Goal: Information Seeking & Learning: Learn about a topic

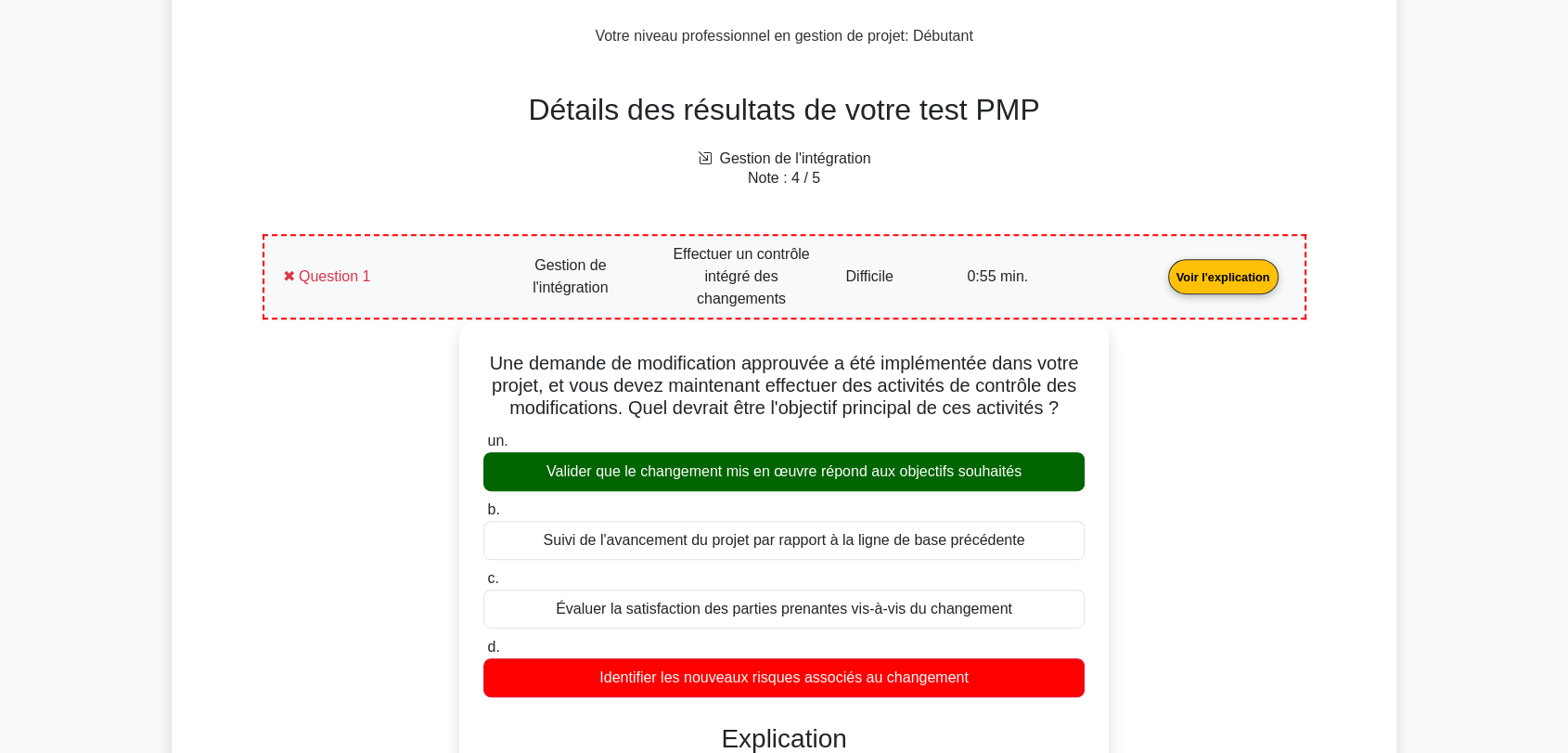
scroll to position [708, 0]
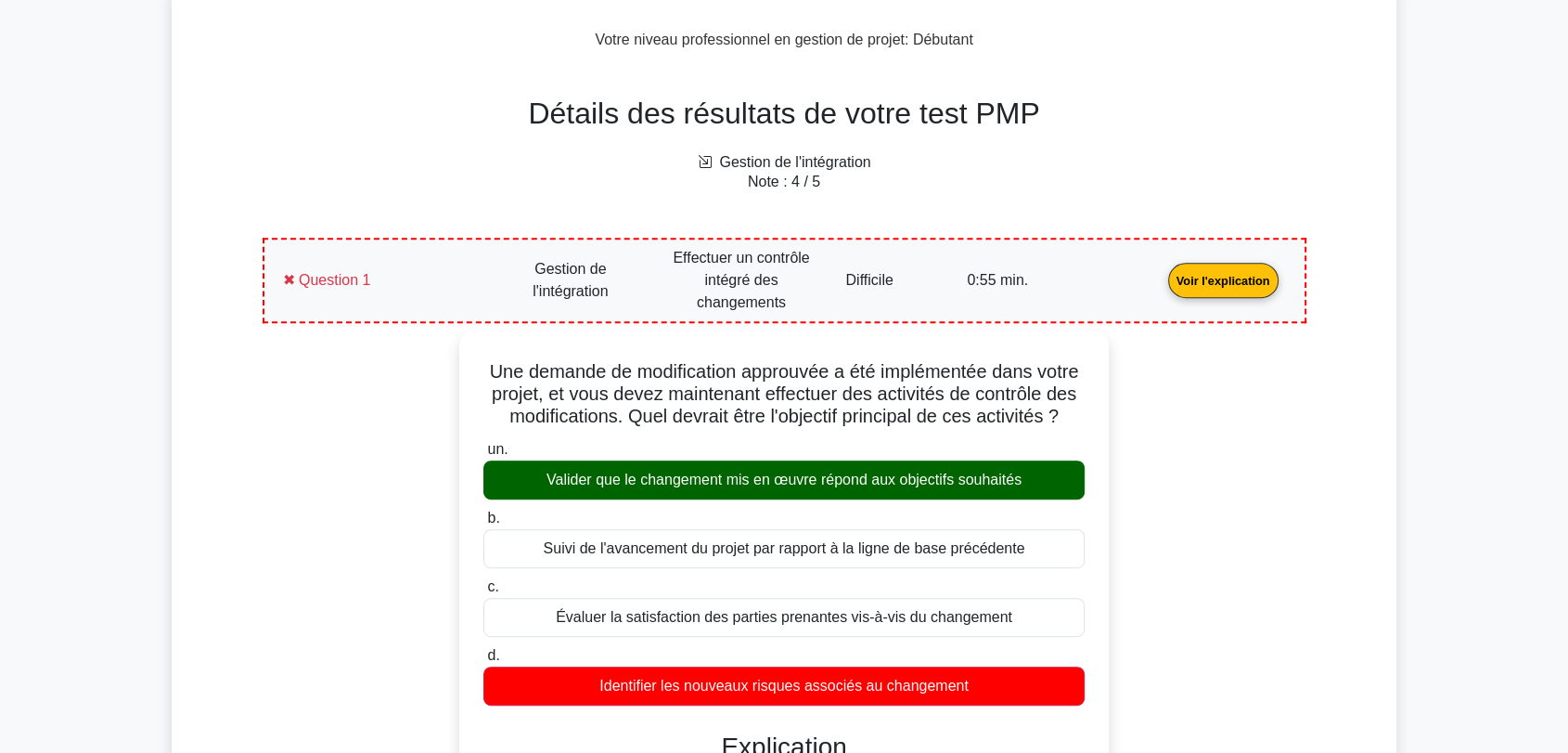
click at [1161, 274] on link "Voir l'explication" at bounding box center [1223, 279] width 125 height 16
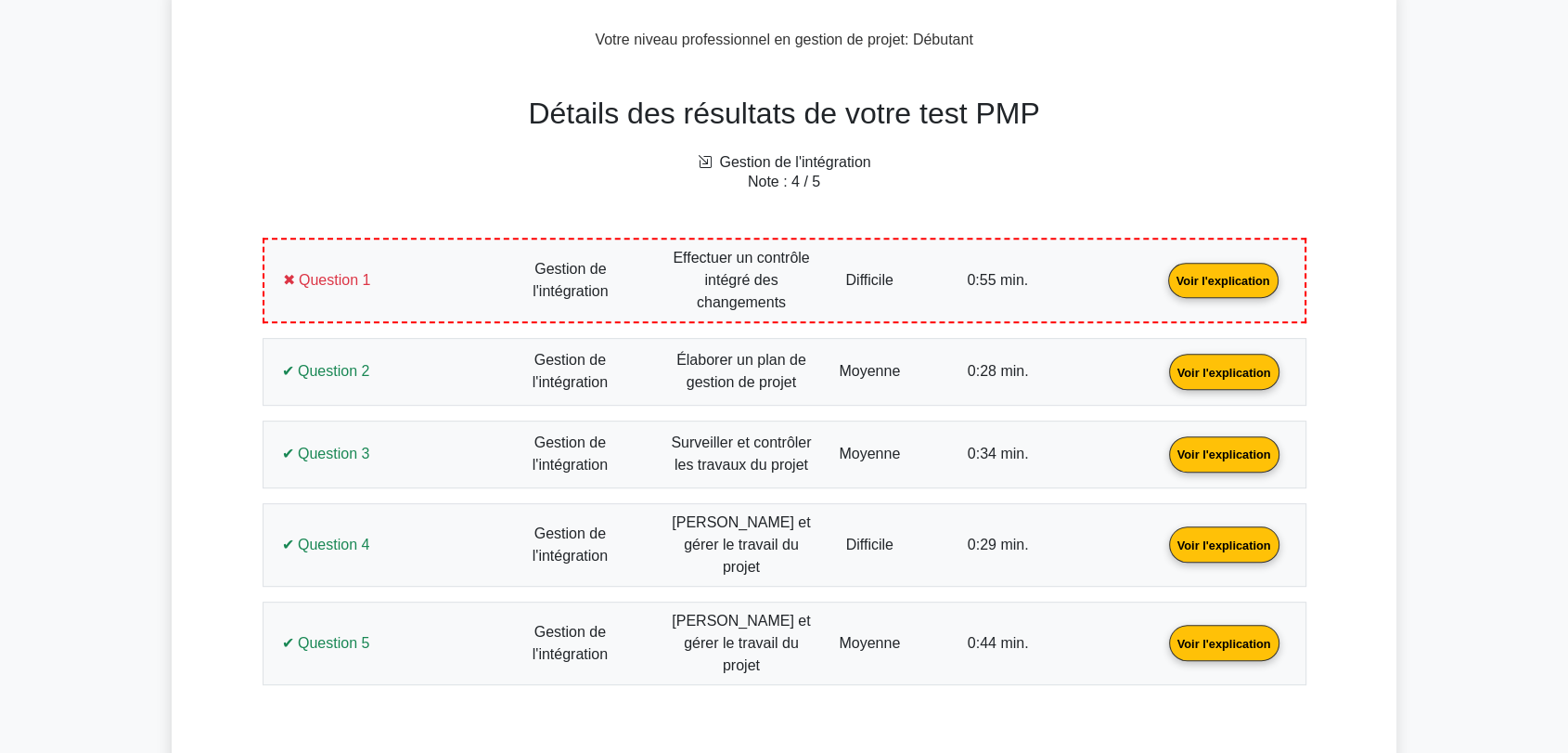
click at [1161, 287] on link "Voir l'explication" at bounding box center [1223, 279] width 125 height 16
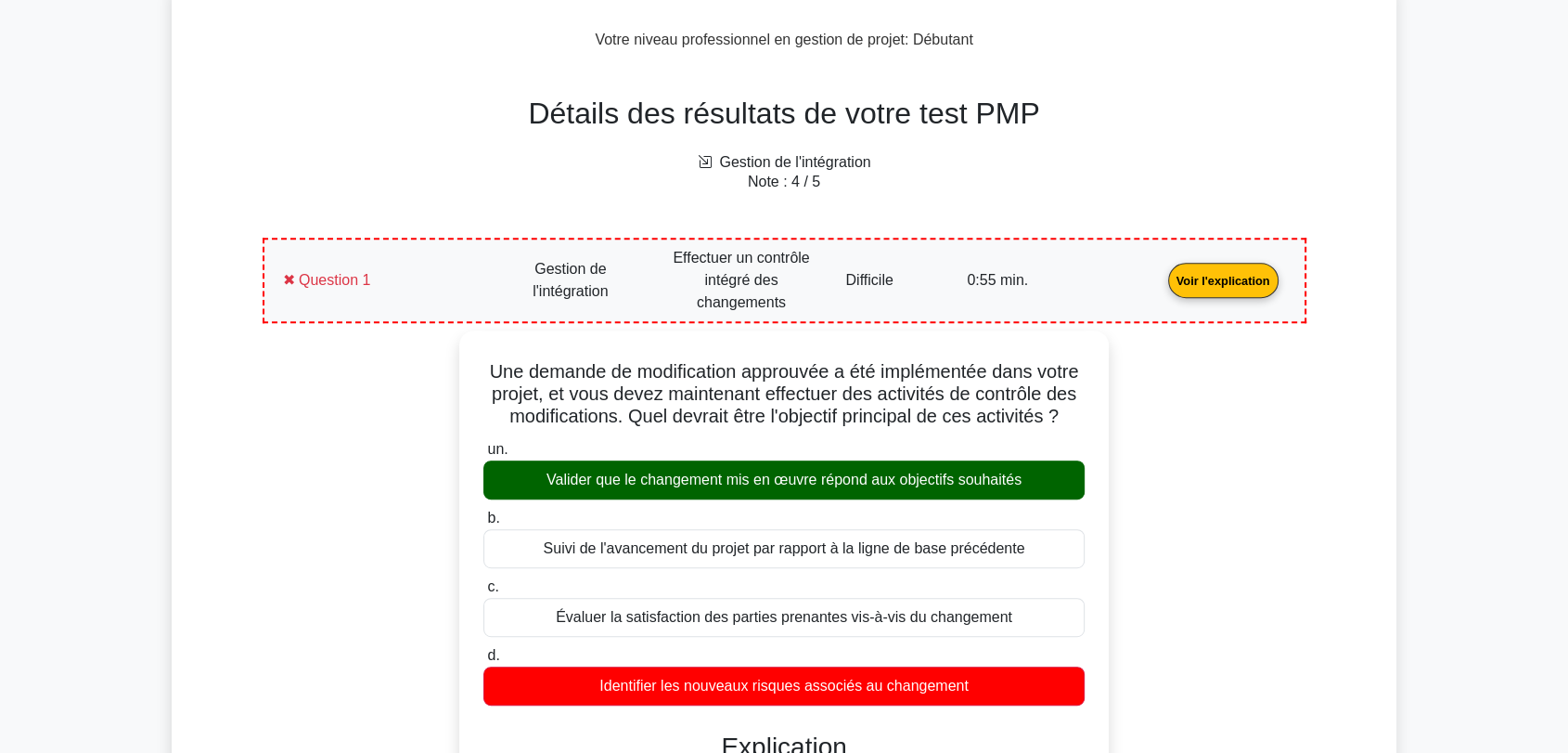
click at [1161, 272] on link "Voir l'explication" at bounding box center [1223, 279] width 125 height 16
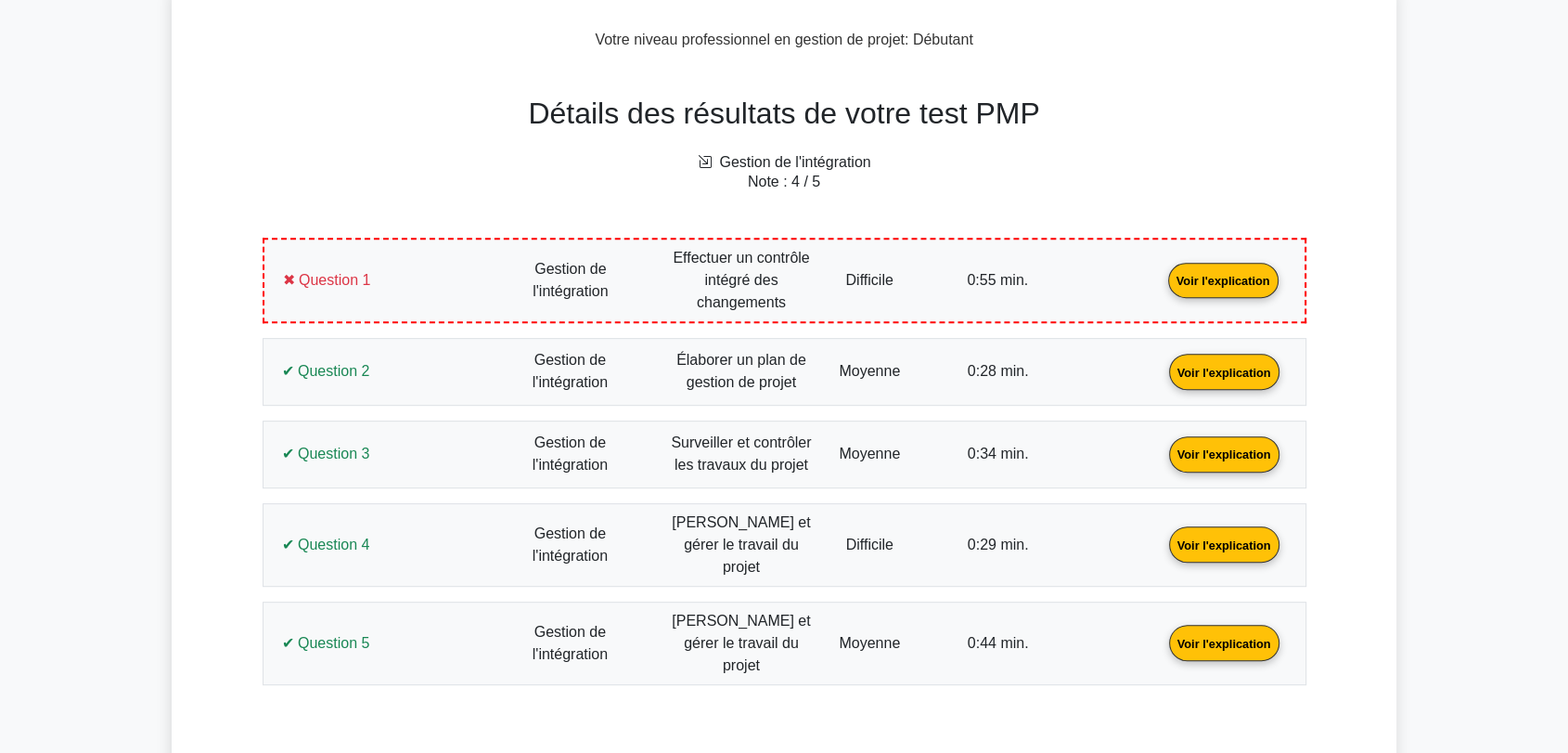
click at [1162, 364] on link "Voir l'explication" at bounding box center [1224, 371] width 125 height 16
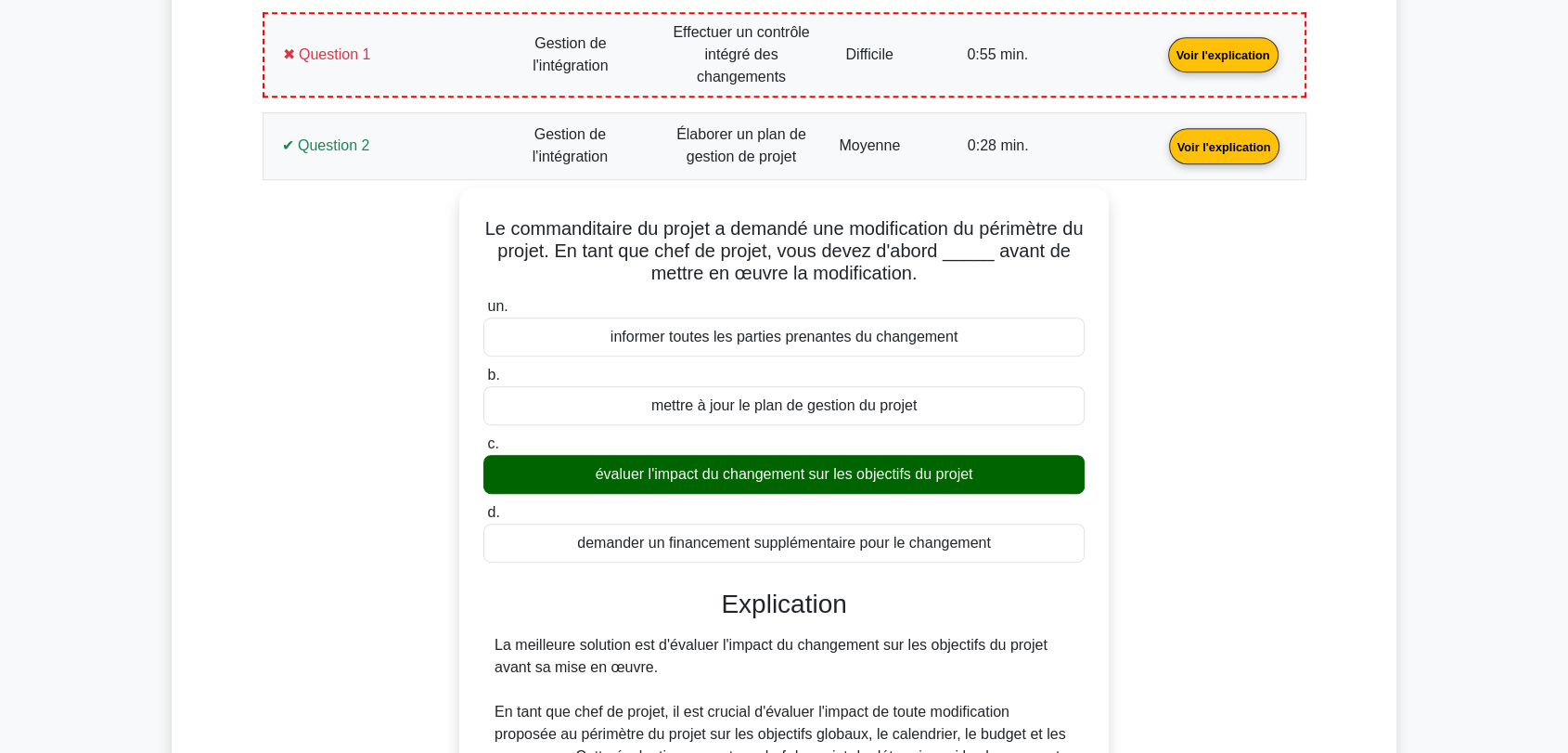
scroll to position [915, 0]
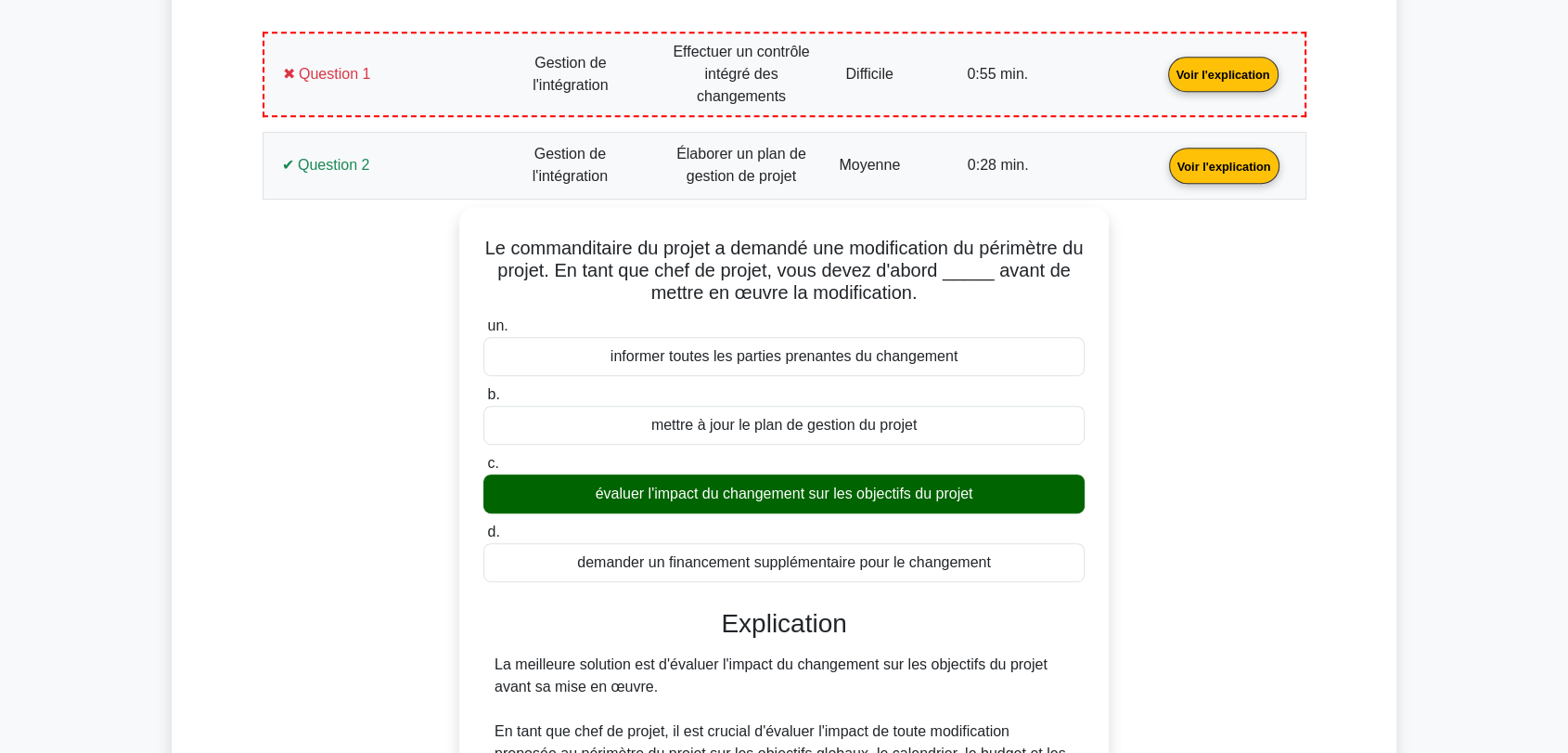
click at [1162, 172] on link "Voir l'explication" at bounding box center [1224, 165] width 125 height 16
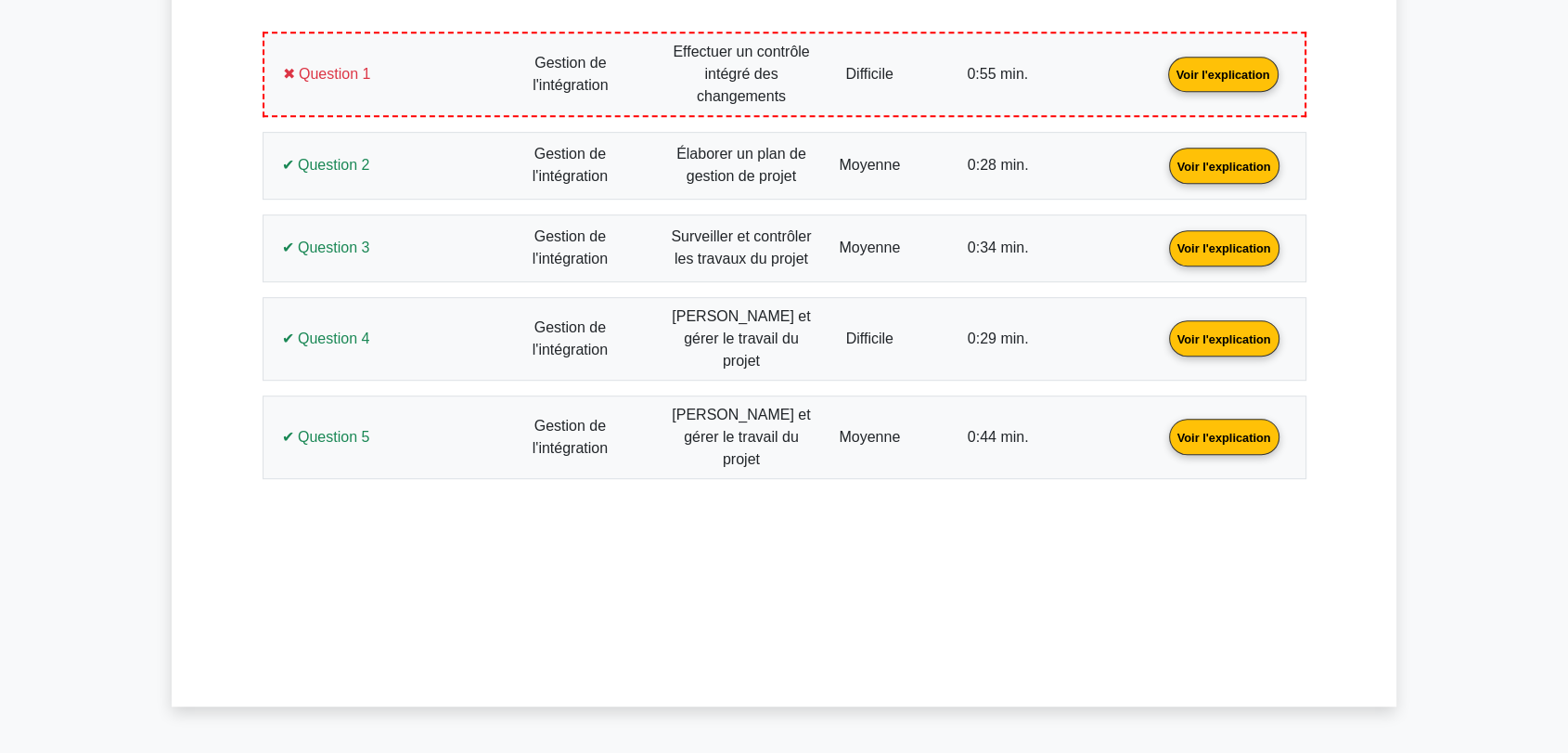
click at [1162, 240] on link "Voir l'explication" at bounding box center [1224, 247] width 125 height 16
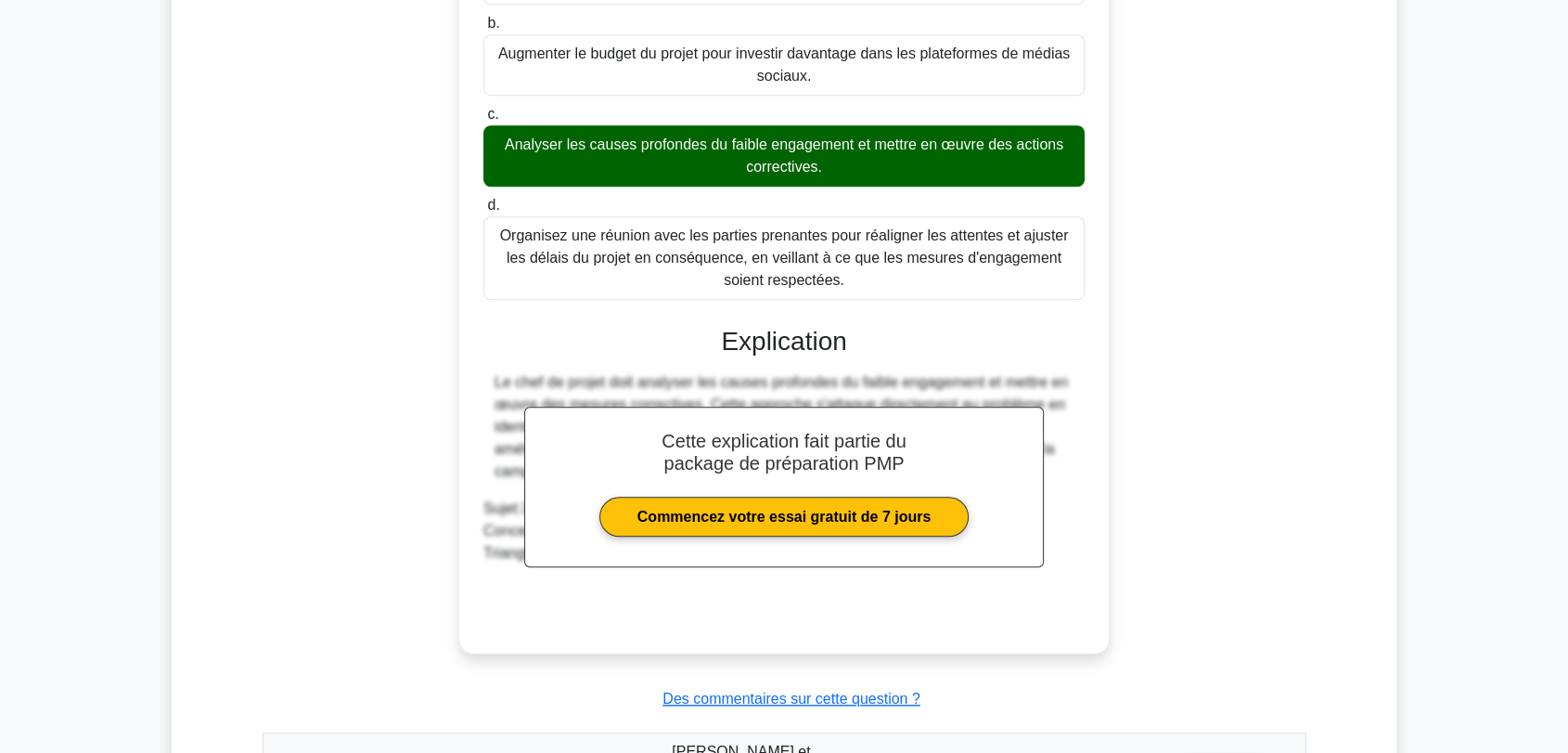
scroll to position [1740, 0]
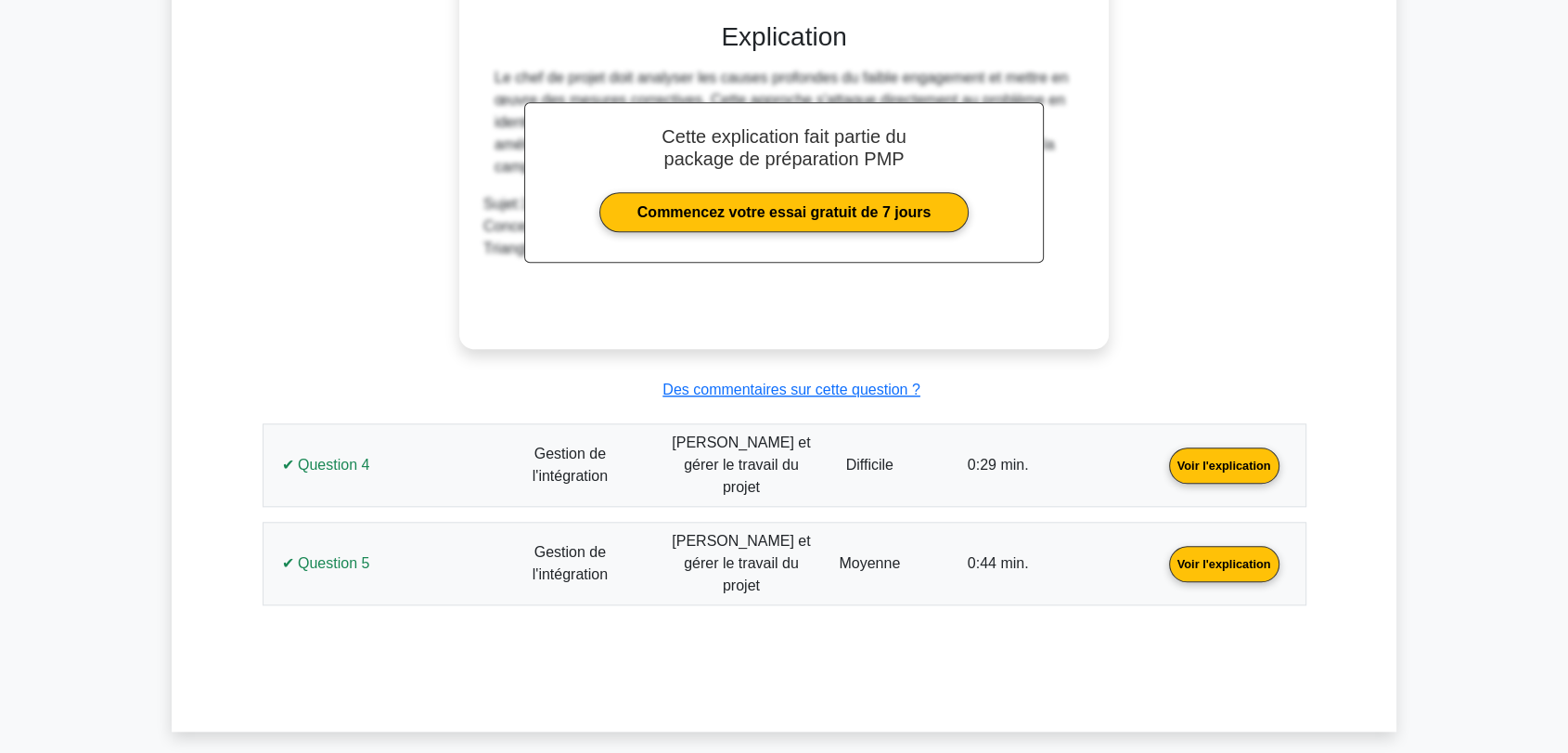
click at [1162, 455] on link "Voir l'explication" at bounding box center [1224, 463] width 125 height 16
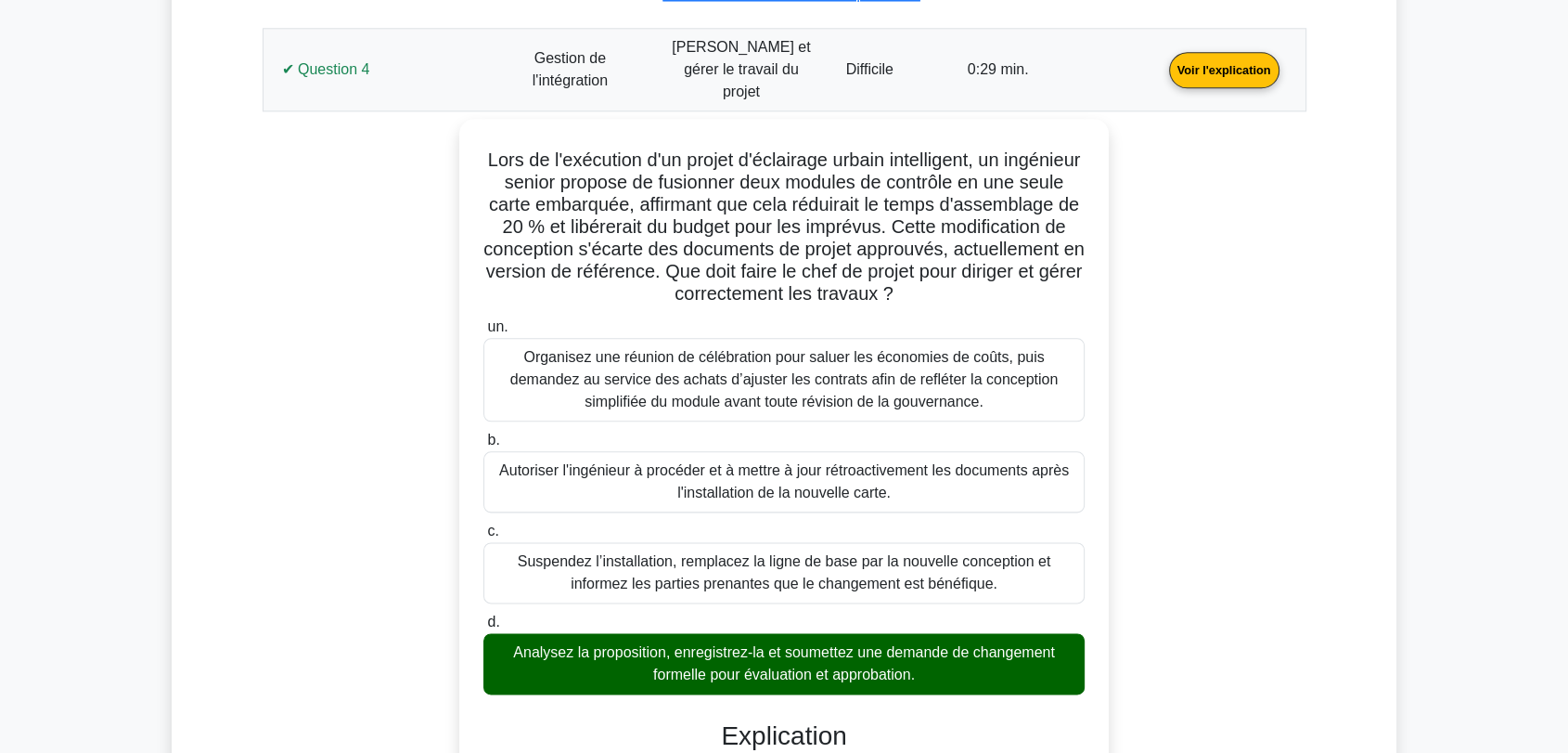
scroll to position [2152, 0]
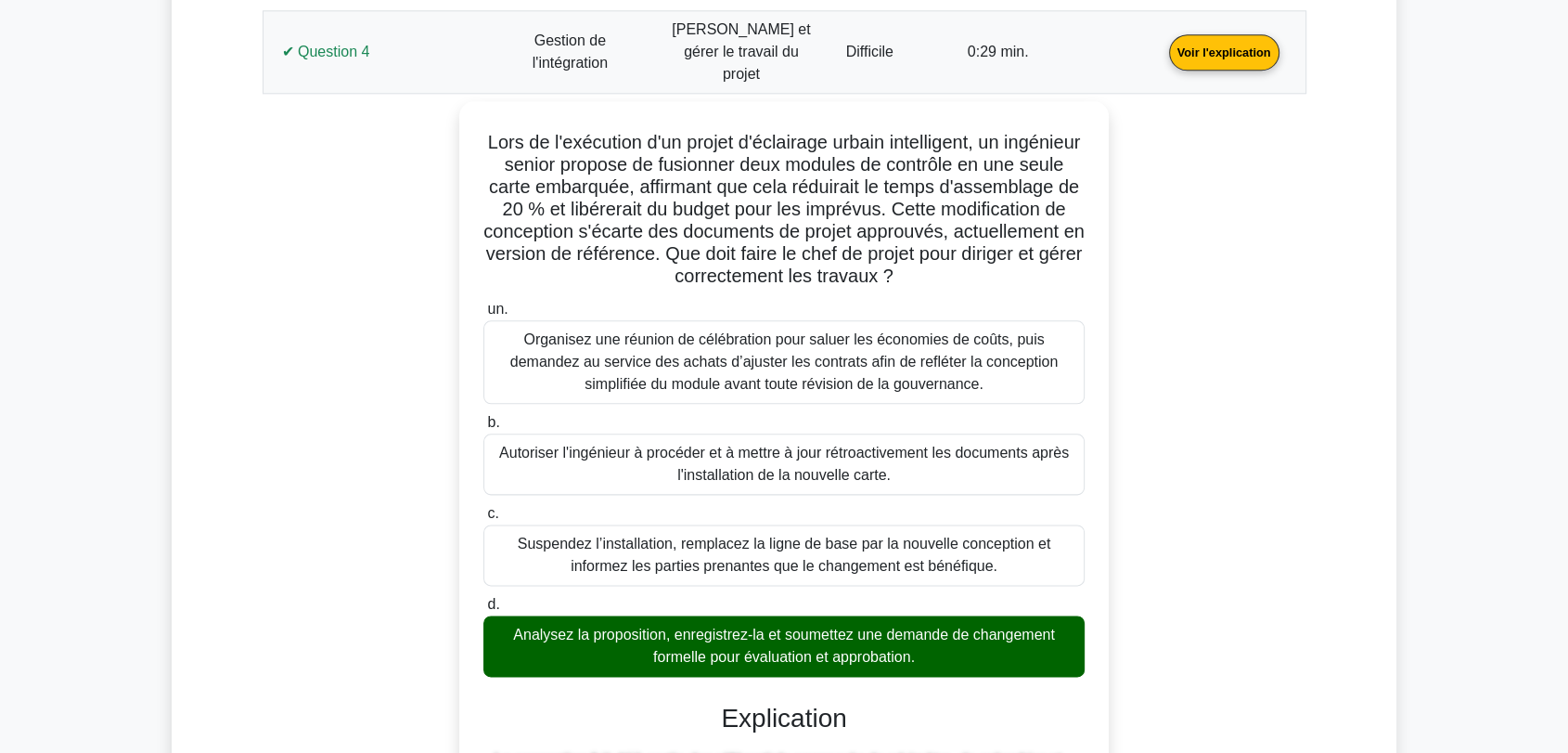
click at [1162, 43] on link "Voir l'explication" at bounding box center [1224, 51] width 125 height 16
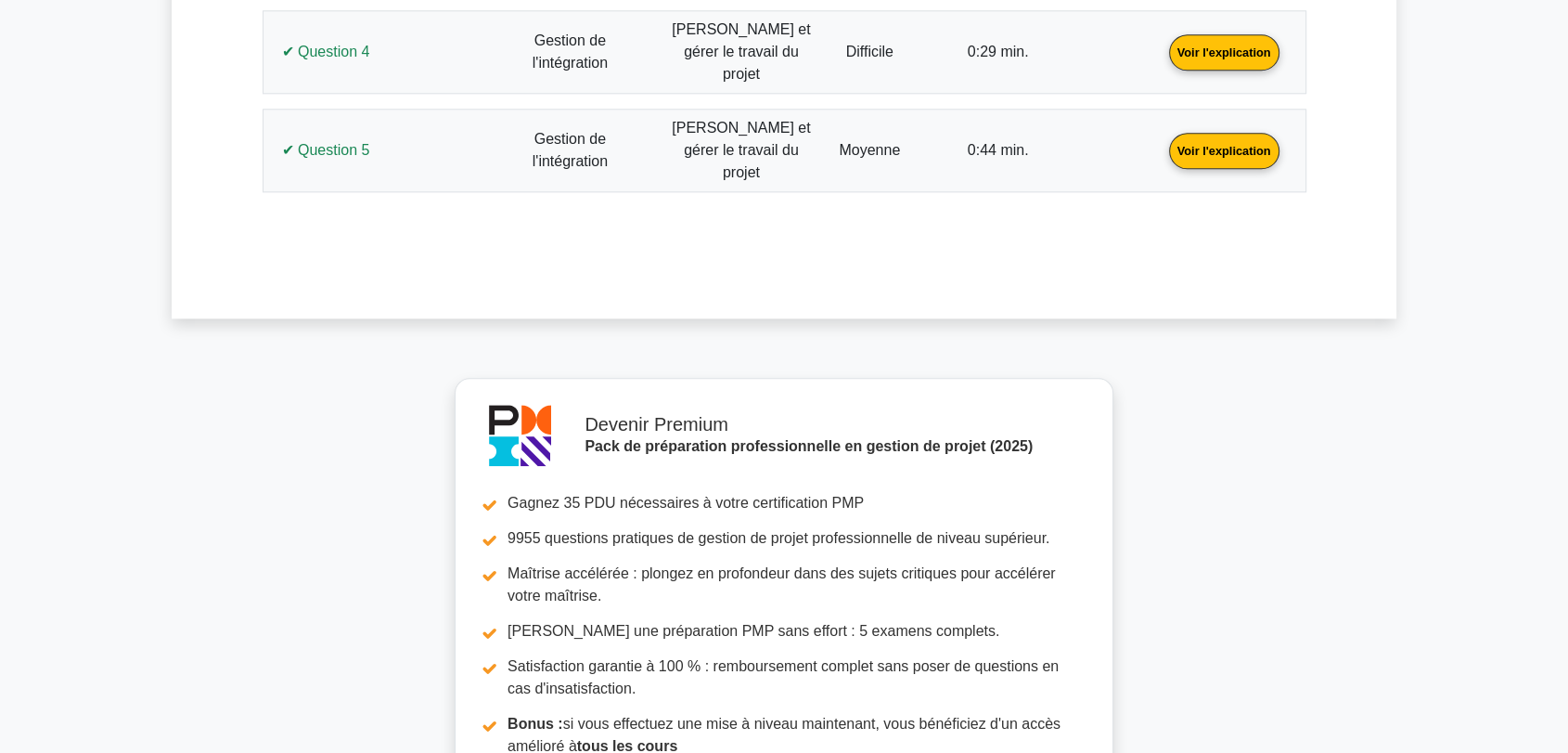
click at [1162, 141] on link "Voir l'explication" at bounding box center [1224, 149] width 125 height 16
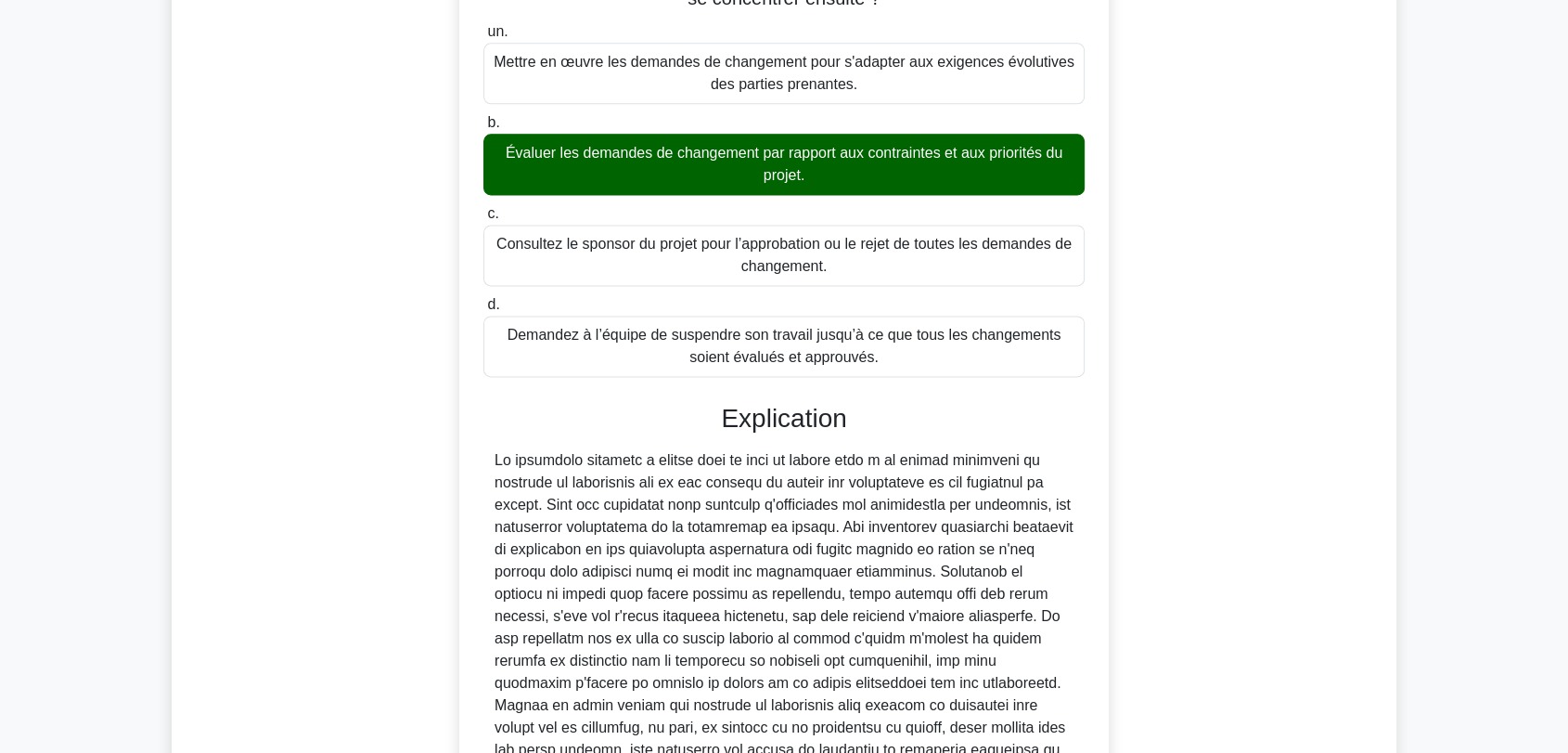
scroll to position [2256, 0]
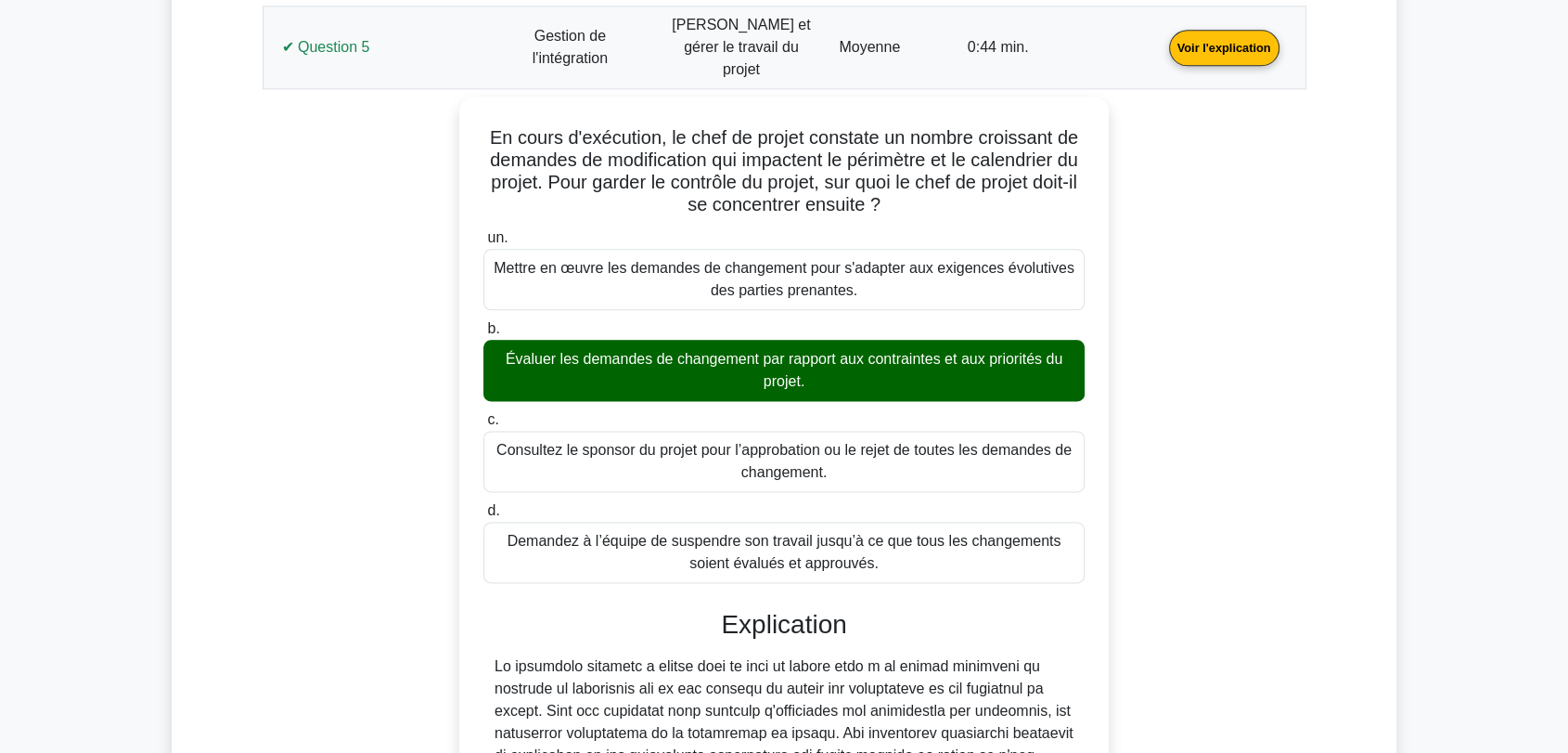
click at [336, 408] on div "En cours d'exécution, le chef de projet constate un nombre croissant de demande…" at bounding box center [785, 673] width 1022 height 1153
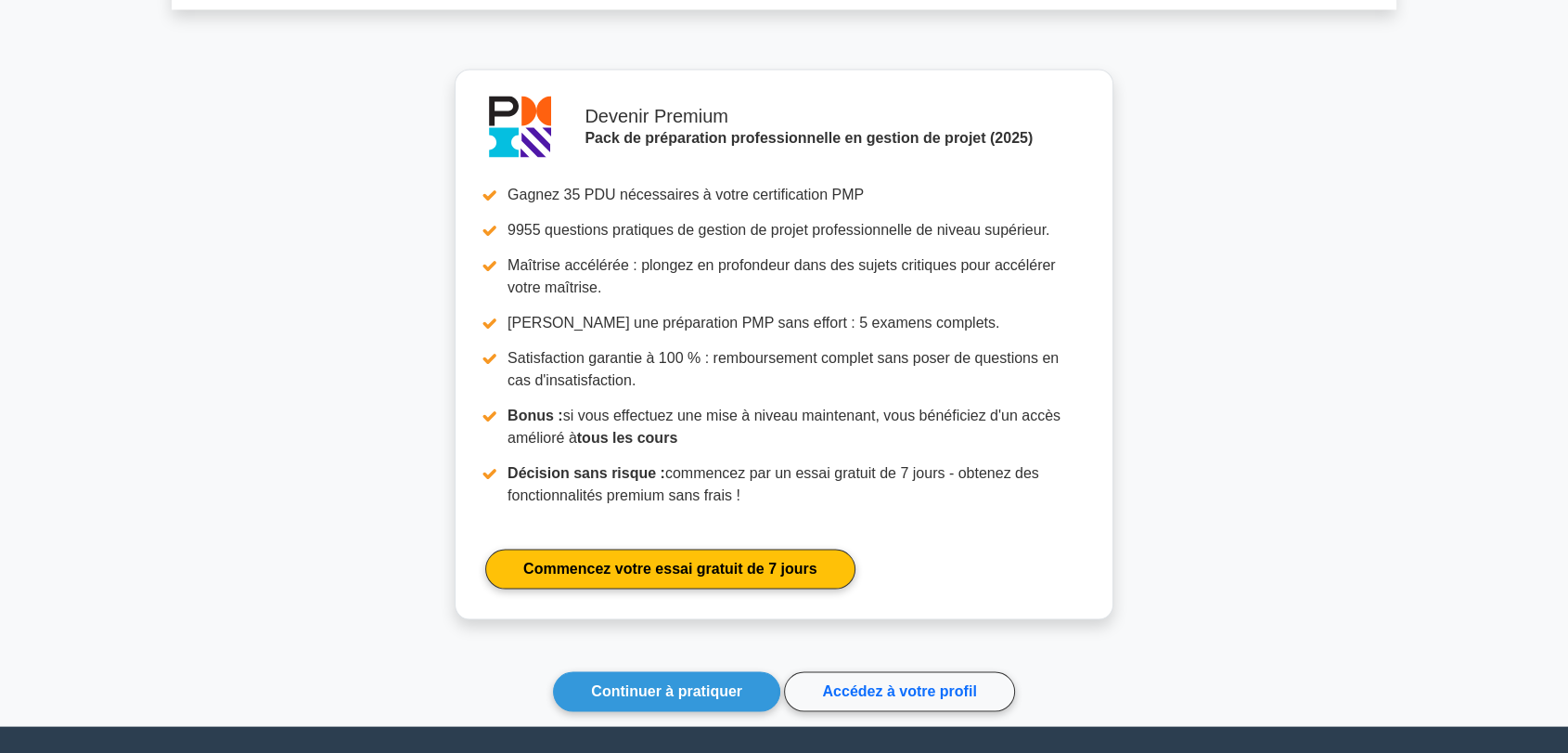
scroll to position [3796, 0]
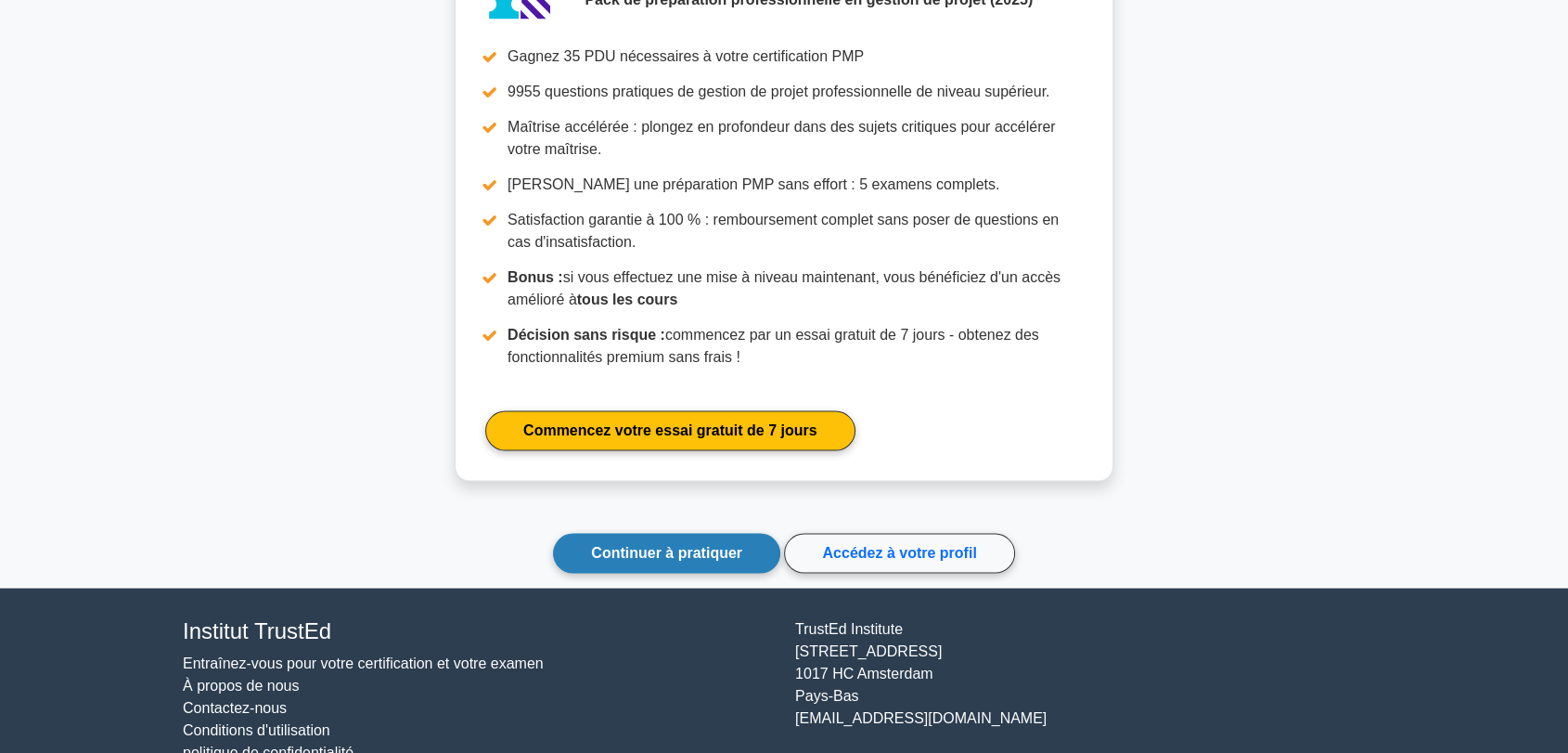
click at [701, 545] on font "Continuer à pratiquer" at bounding box center [667, 553] width 152 height 16
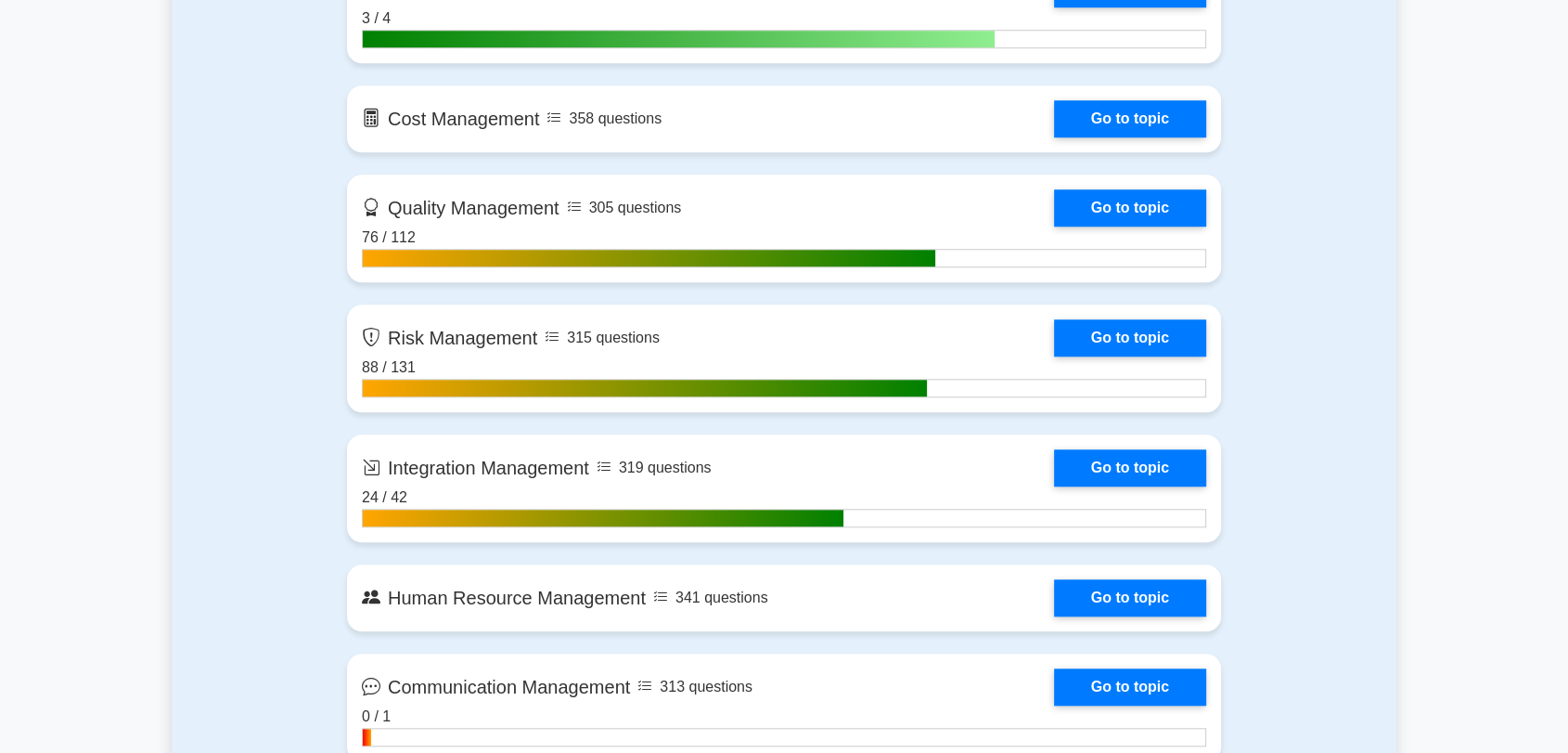
scroll to position [1650, 0]
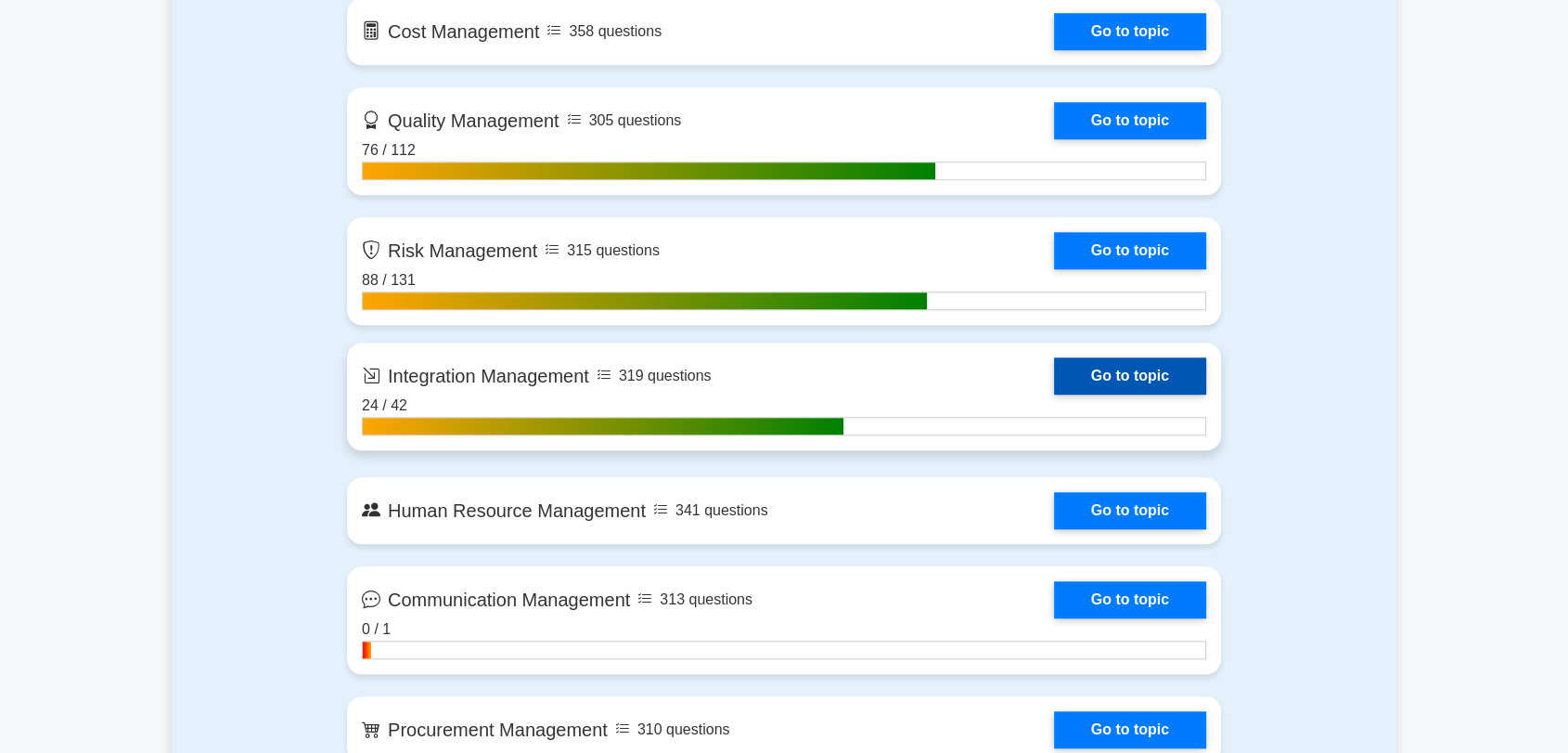
click at [1136, 376] on link "Go to topic" at bounding box center [1130, 376] width 152 height 37
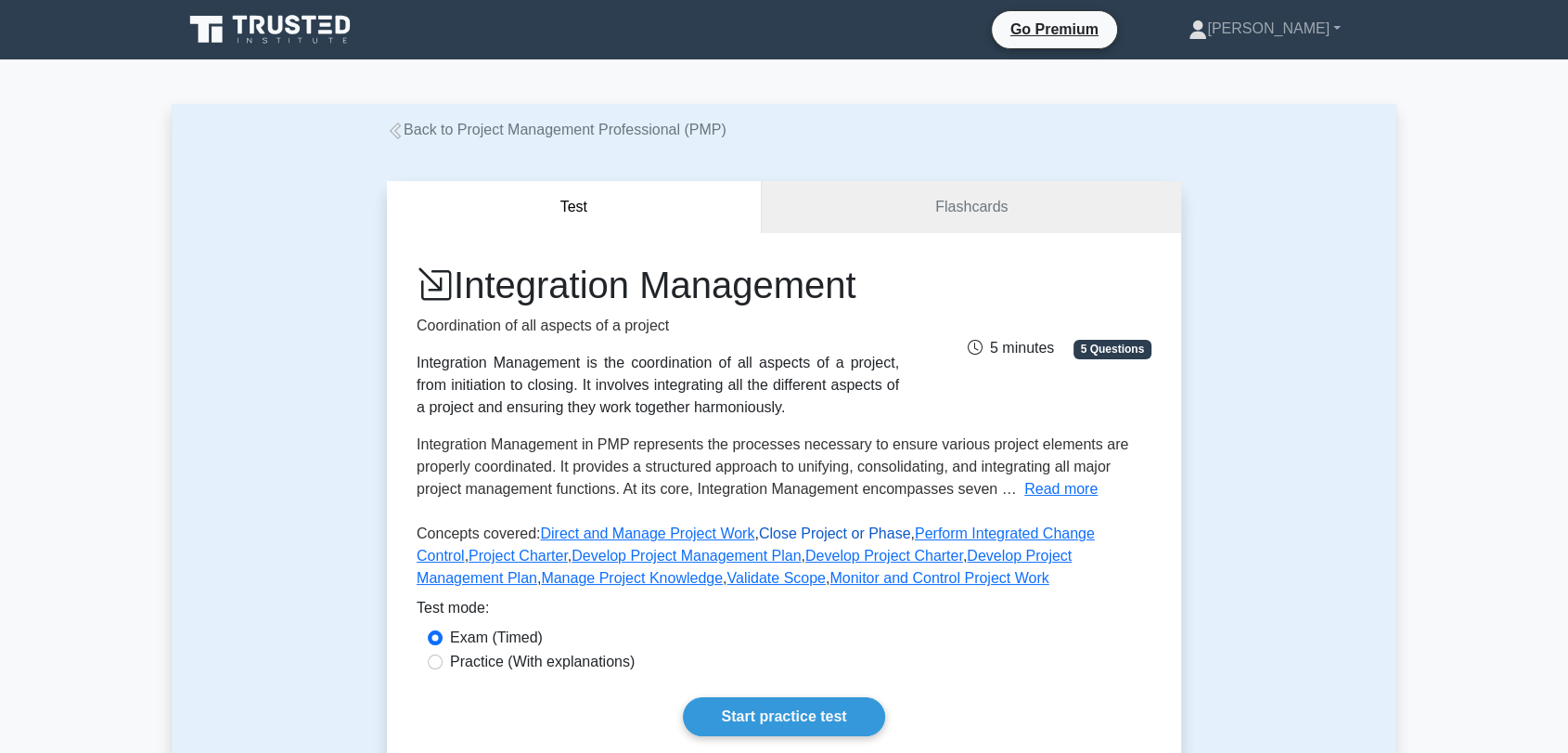
scroll to position [206, 0]
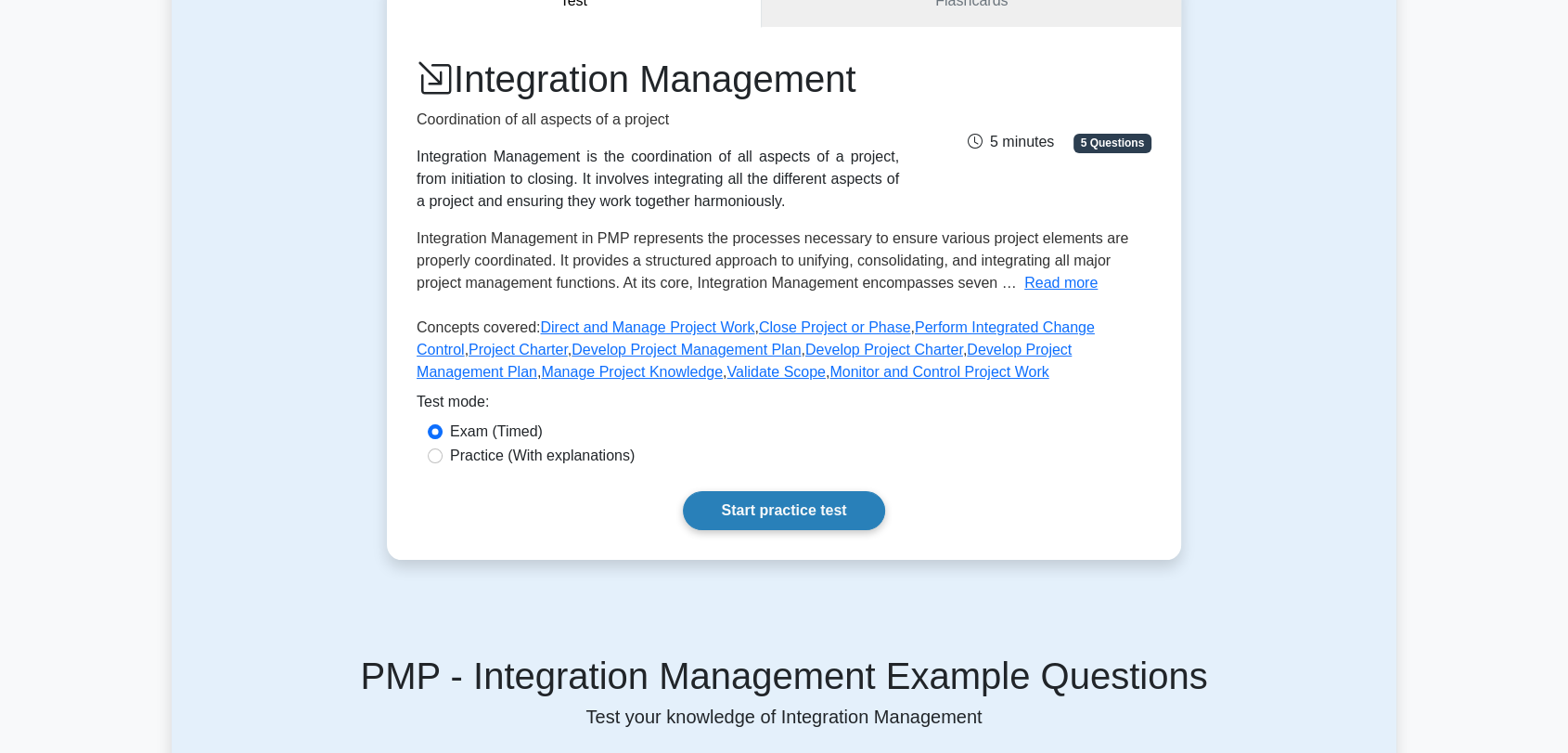
click at [820, 508] on link "Start practice test" at bounding box center [784, 510] width 202 height 39
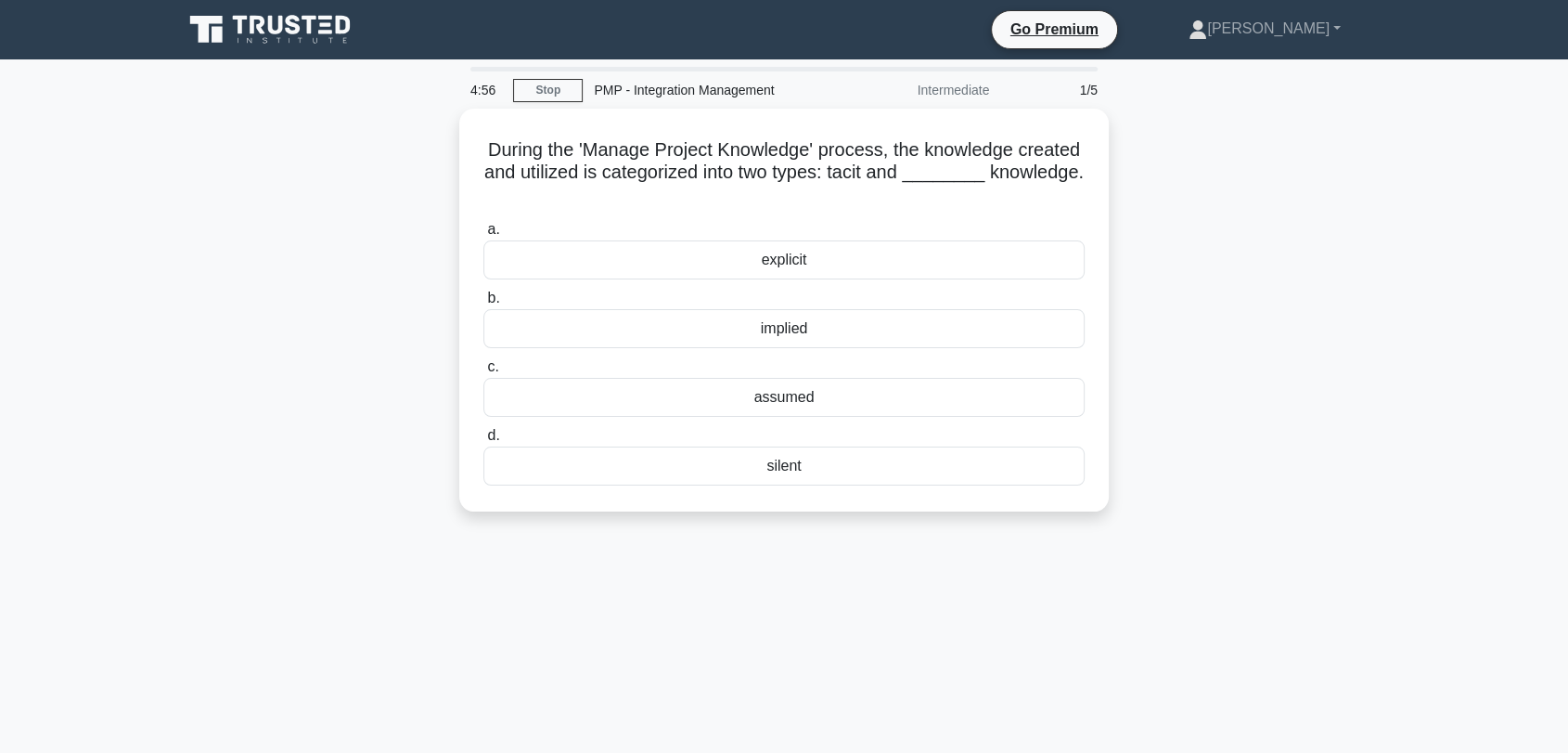
drag, startPoint x: 1243, startPoint y: 324, endPoint x: 1231, endPoint y: 321, distance: 12.4
click at [1245, 324] on div "During the 'Manage Project Knowledge' process, the knowledge created and utiliz…" at bounding box center [783, 321] width 1224 height 425
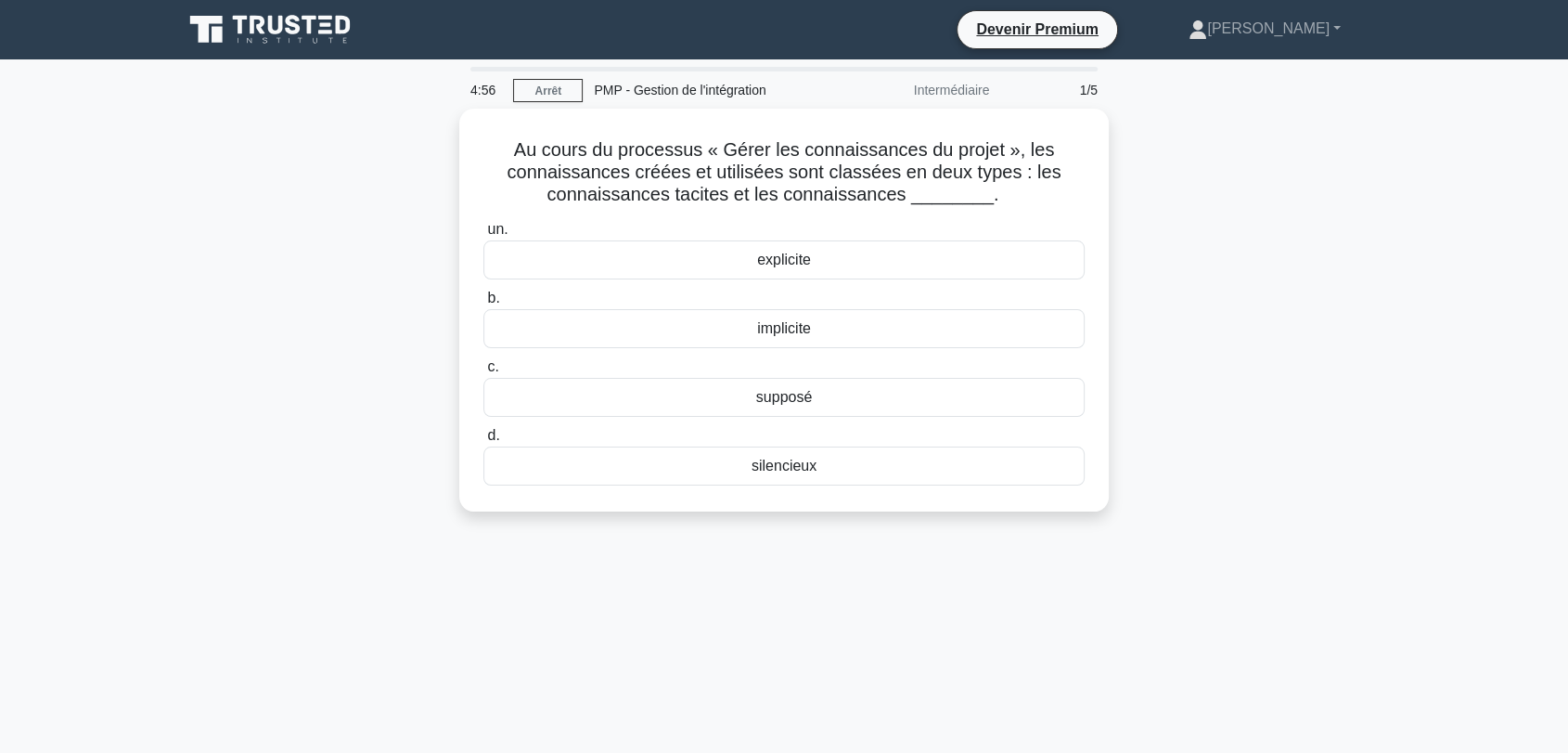
click at [368, 374] on div "Au cours du processus « Gérer les connaissances du projet », les connaissances …" at bounding box center [783, 321] width 1224 height 425
click at [798, 242] on div "explicite" at bounding box center [784, 256] width 601 height 39
click at [484, 231] on input "un. explicite" at bounding box center [484, 225] width 0 height 12
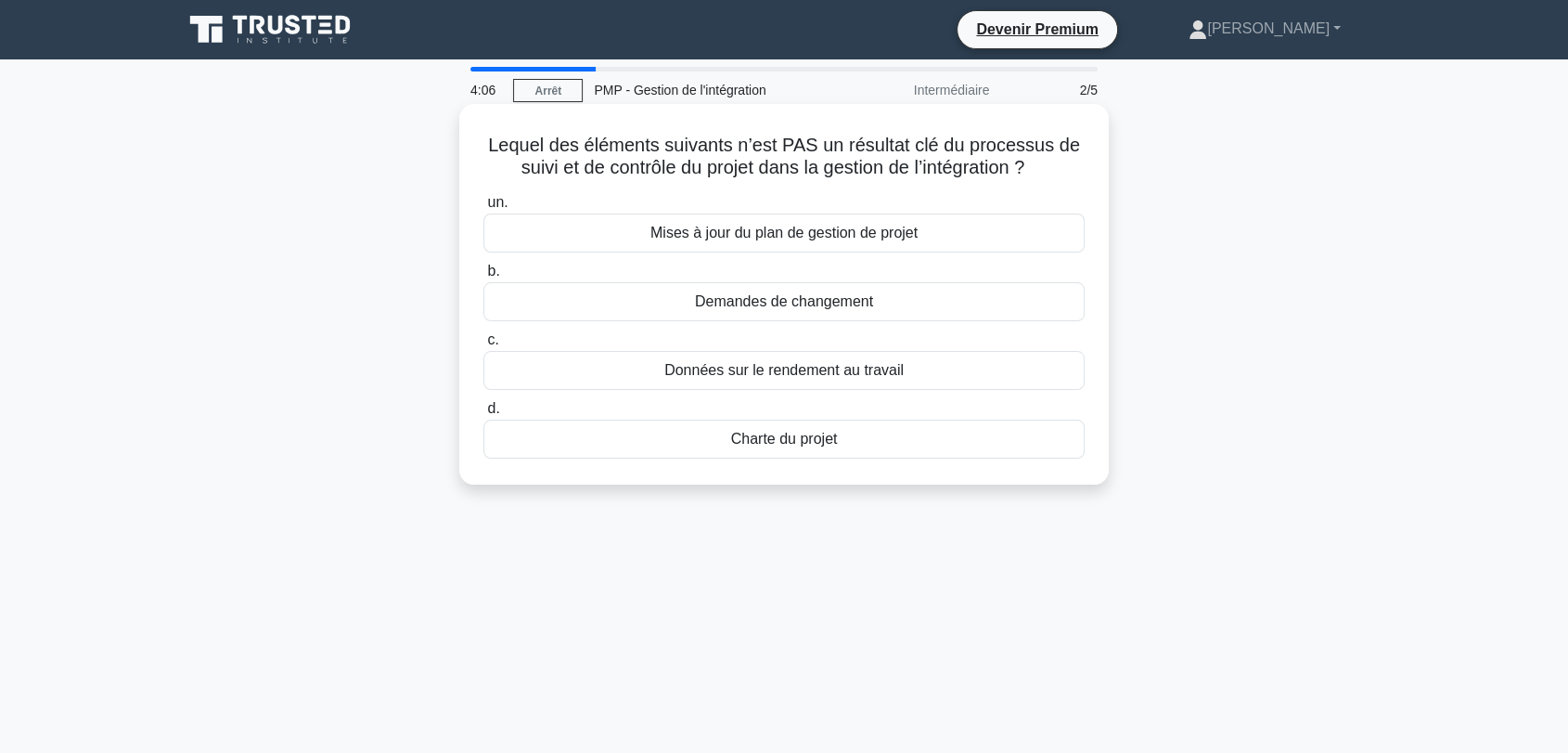
click at [789, 373] on font "Données sur le rendement au travail" at bounding box center [784, 370] width 240 height 16
click at [484, 347] on input "c. Données sur le rendement au travail" at bounding box center [484, 340] width 0 height 12
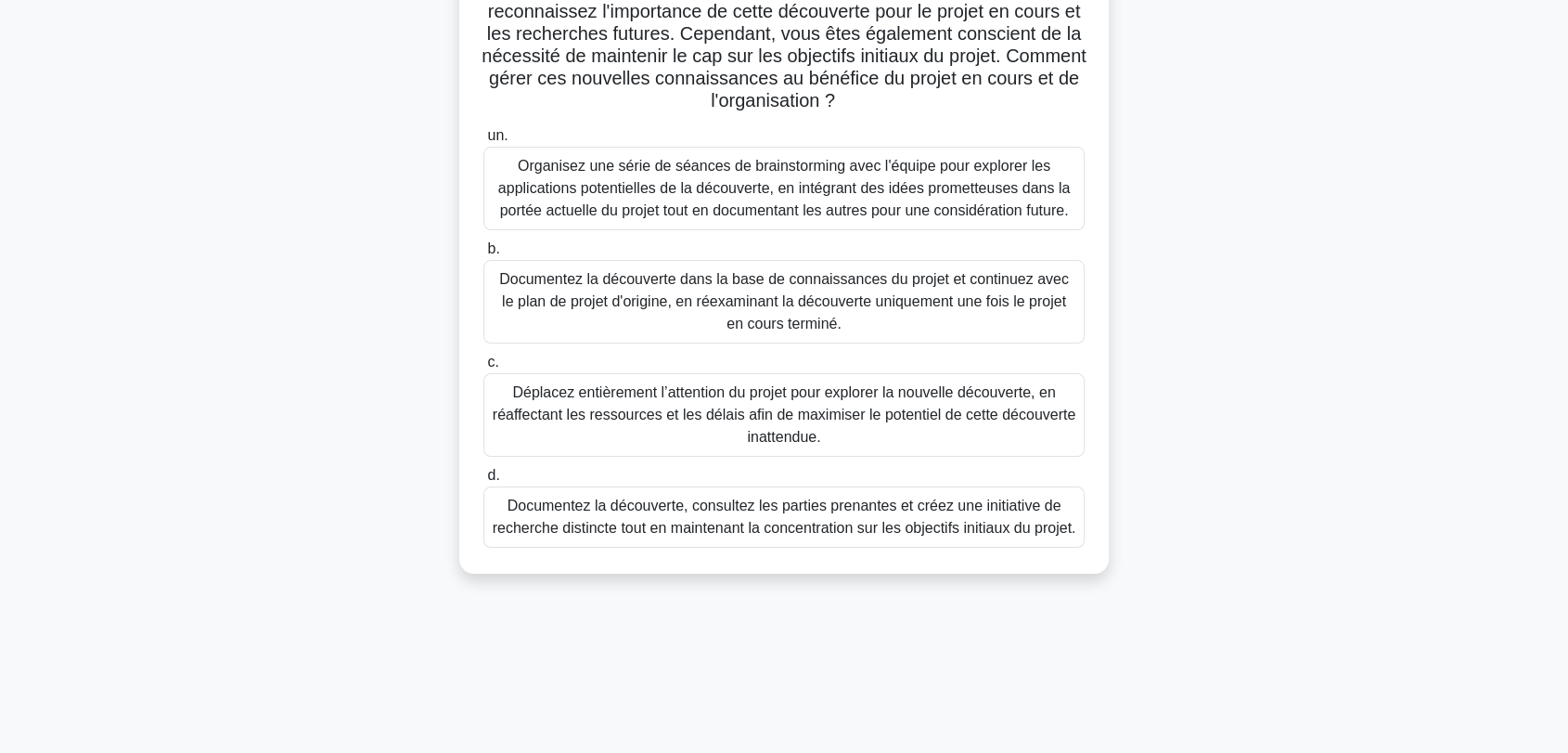
scroll to position [228, 0]
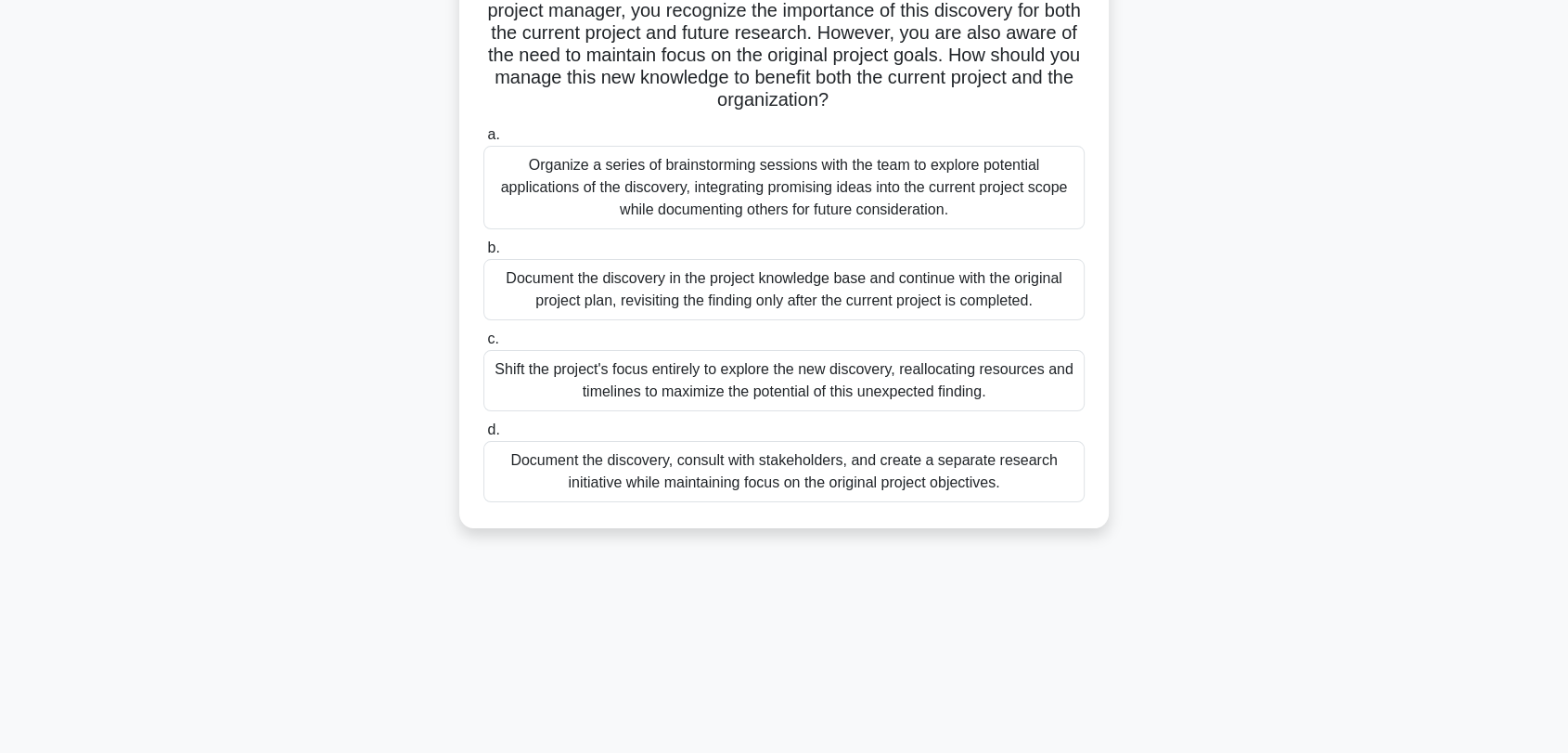
click at [1258, 303] on div "A project team developing a new pharmaceutical product has discovered an unexpe…" at bounding box center [783, 215] width 1224 height 670
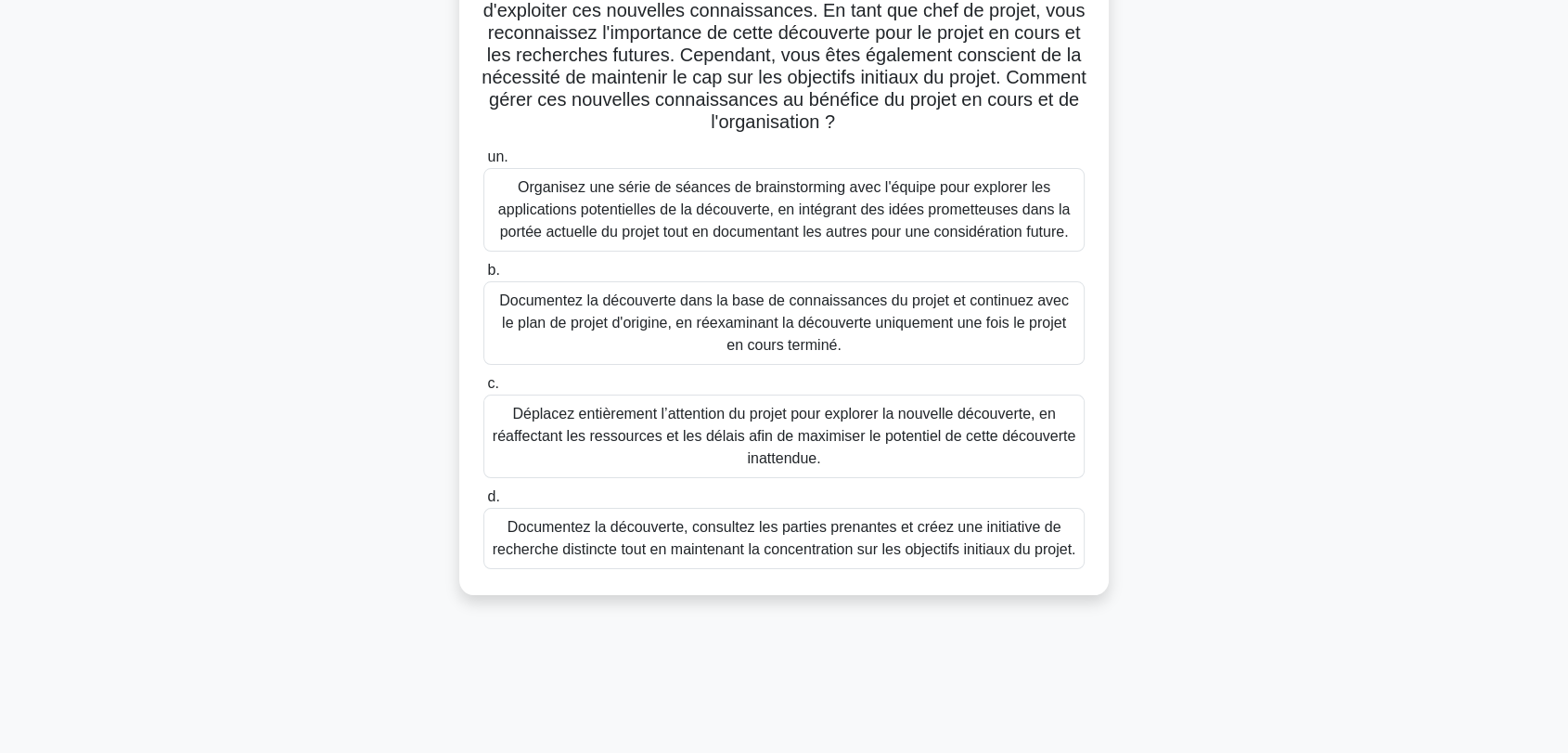
click at [1291, 339] on div "Une équipe de projet développant un nouveau produit pharmaceutique a découvert …" at bounding box center [783, 249] width 1224 height 737
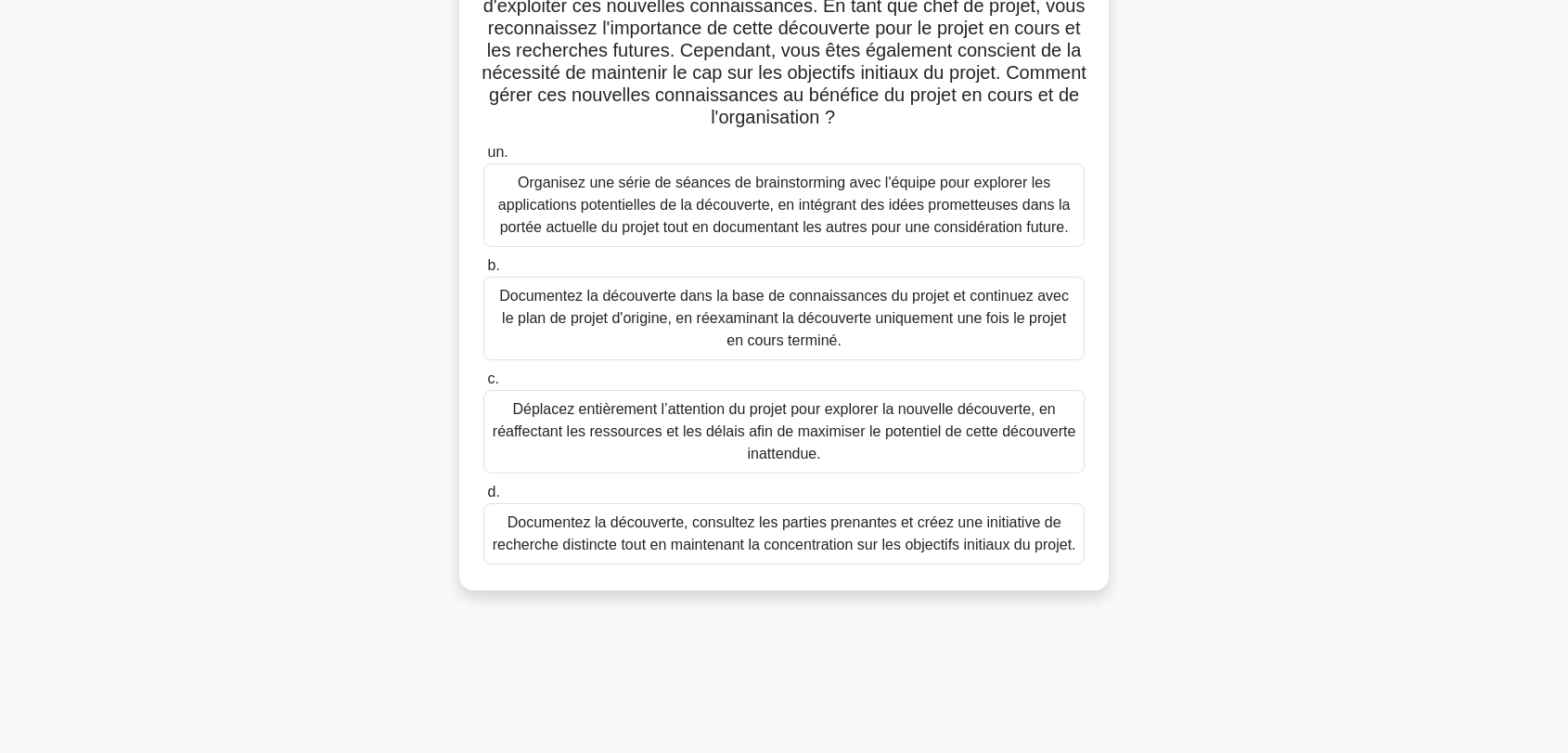
click at [748, 556] on font "Documentez la découverte, consultez les parties prenantes et créez une initiati…" at bounding box center [783, 534] width 584 height 45
click at [484, 498] on input "d. Documentez la découverte, consultez les parties prenantes et créez une initi…" at bounding box center [484, 493] width 0 height 12
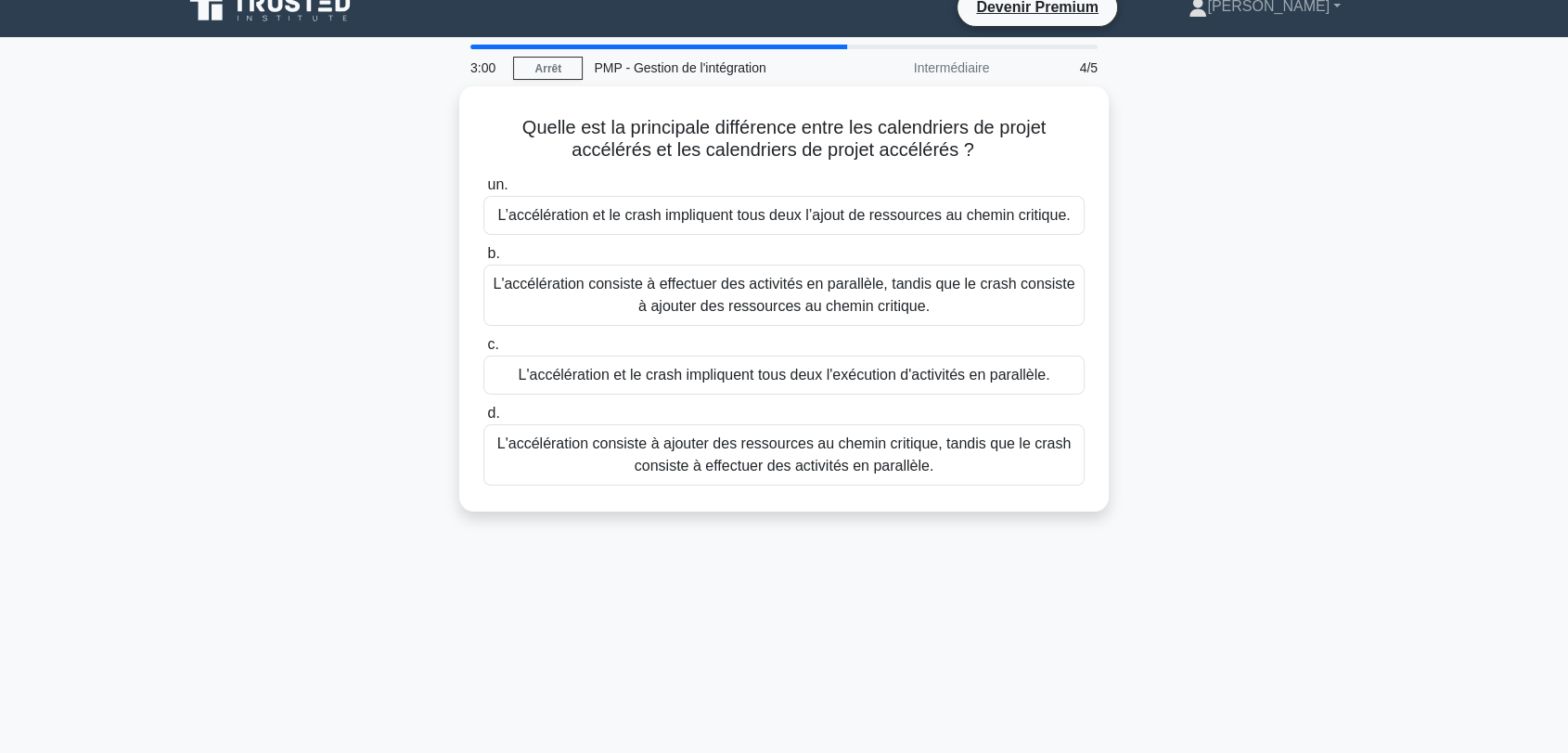
scroll to position [0, 0]
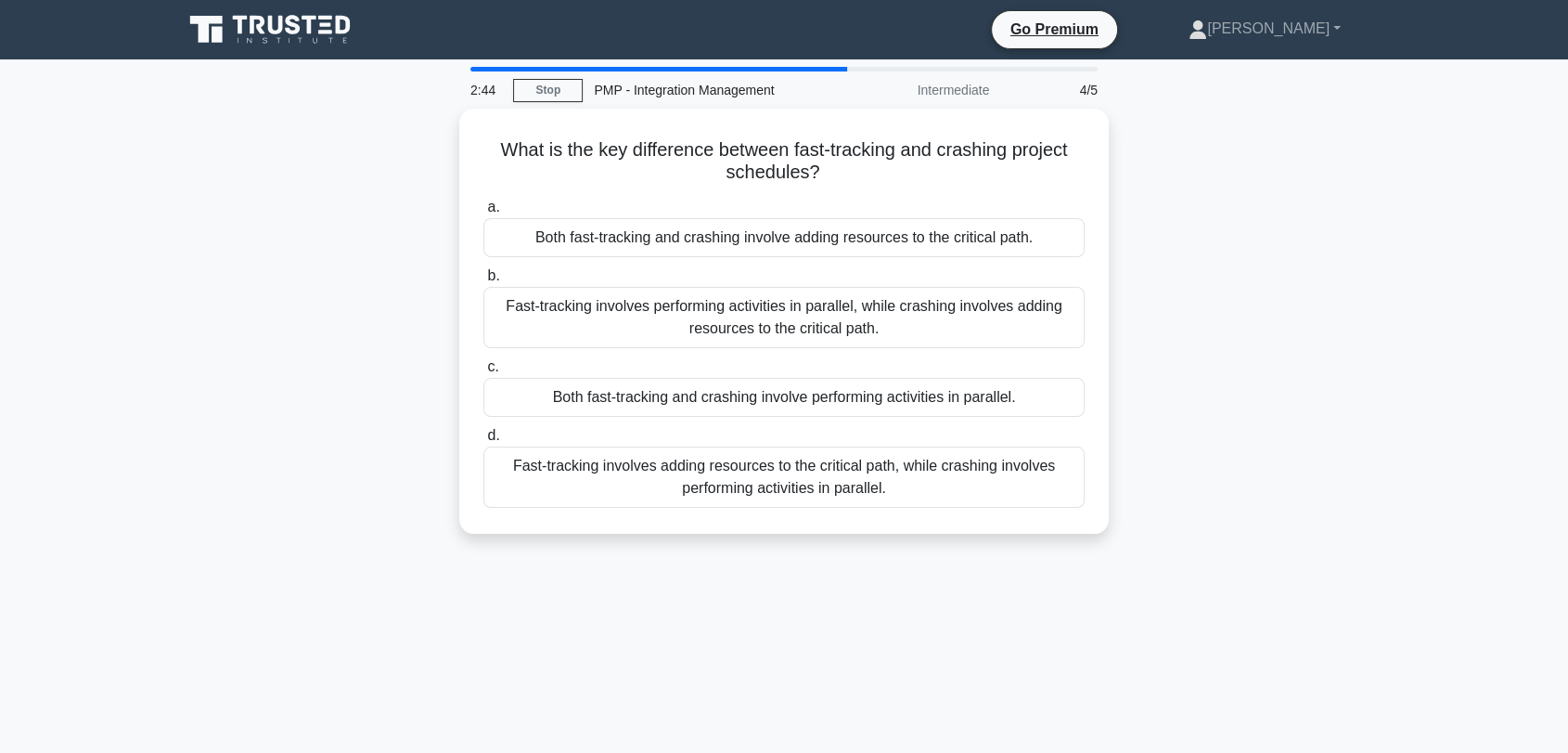
click at [1302, 343] on div "What is the key difference between fast-tracking and crashing project schedules…" at bounding box center [783, 332] width 1224 height 447
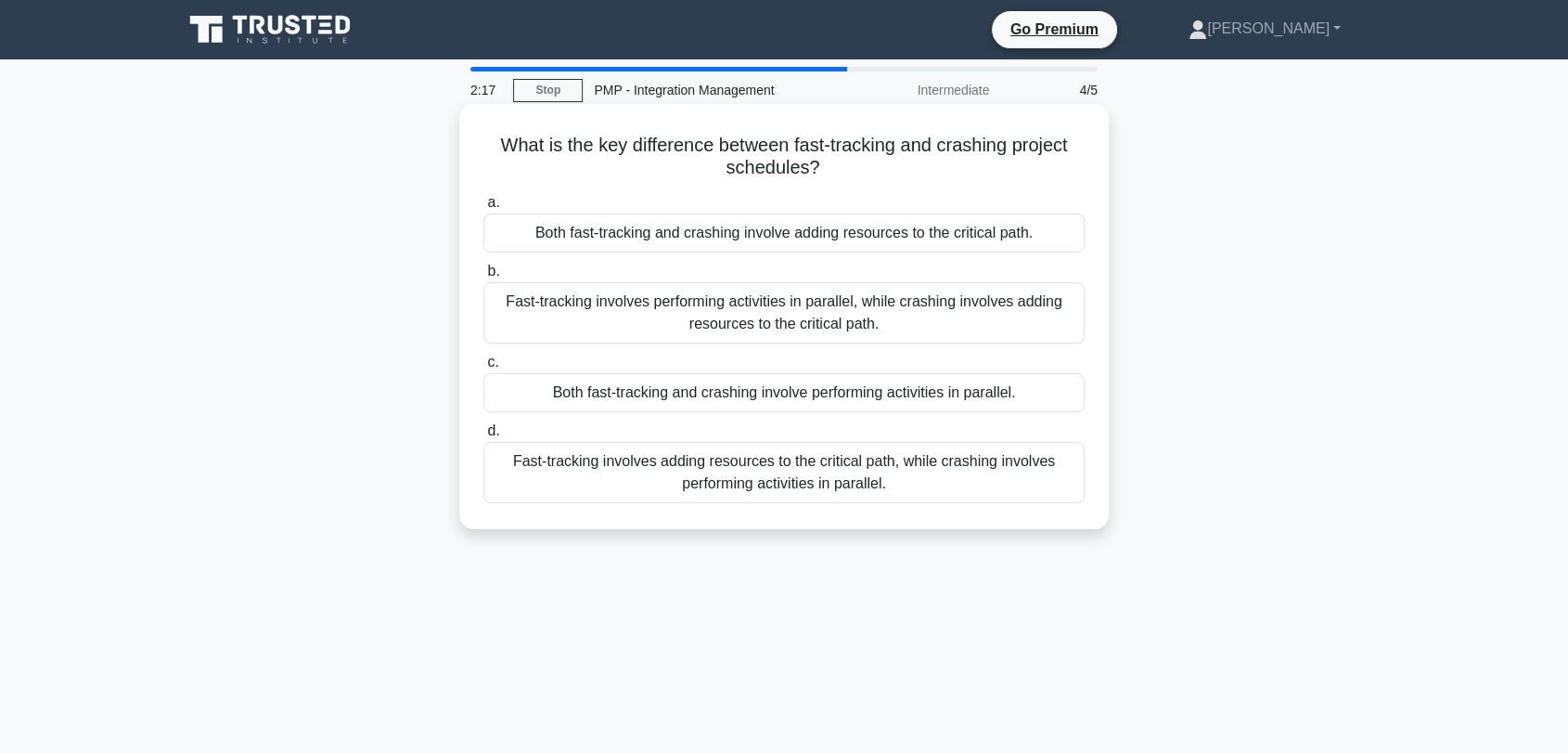
click at [781, 308] on div "Fast-tracking involves performing activities in parallel, while crashing involv…" at bounding box center [784, 312] width 601 height 62
click at [484, 277] on input "b. Fast-tracking involves performing activities in parallel, while crashing inv…" at bounding box center [484, 271] width 0 height 12
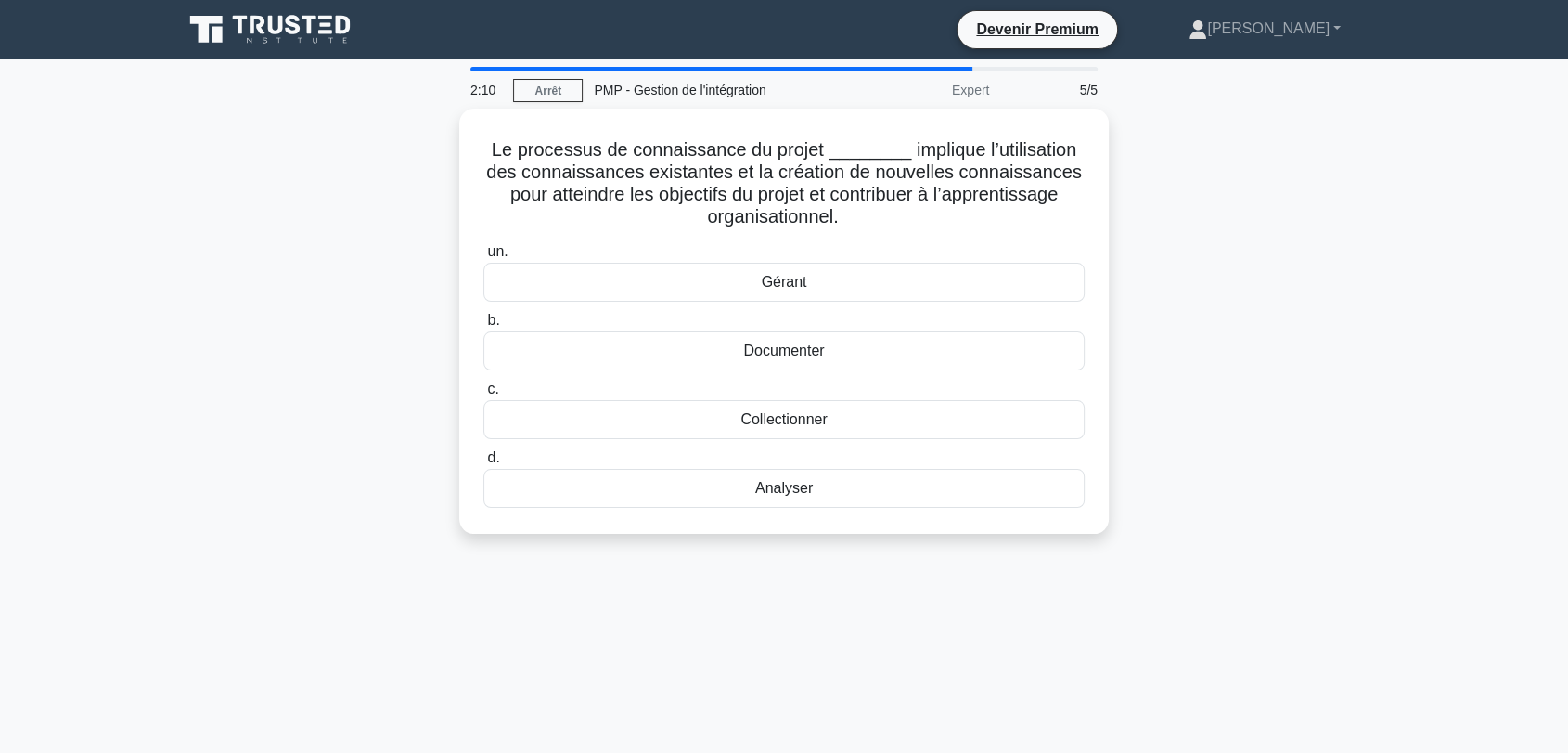
click at [1247, 276] on div "Le processus de connaissance du projet ________ implique l’utilisation des conn…" at bounding box center [783, 332] width 1224 height 447
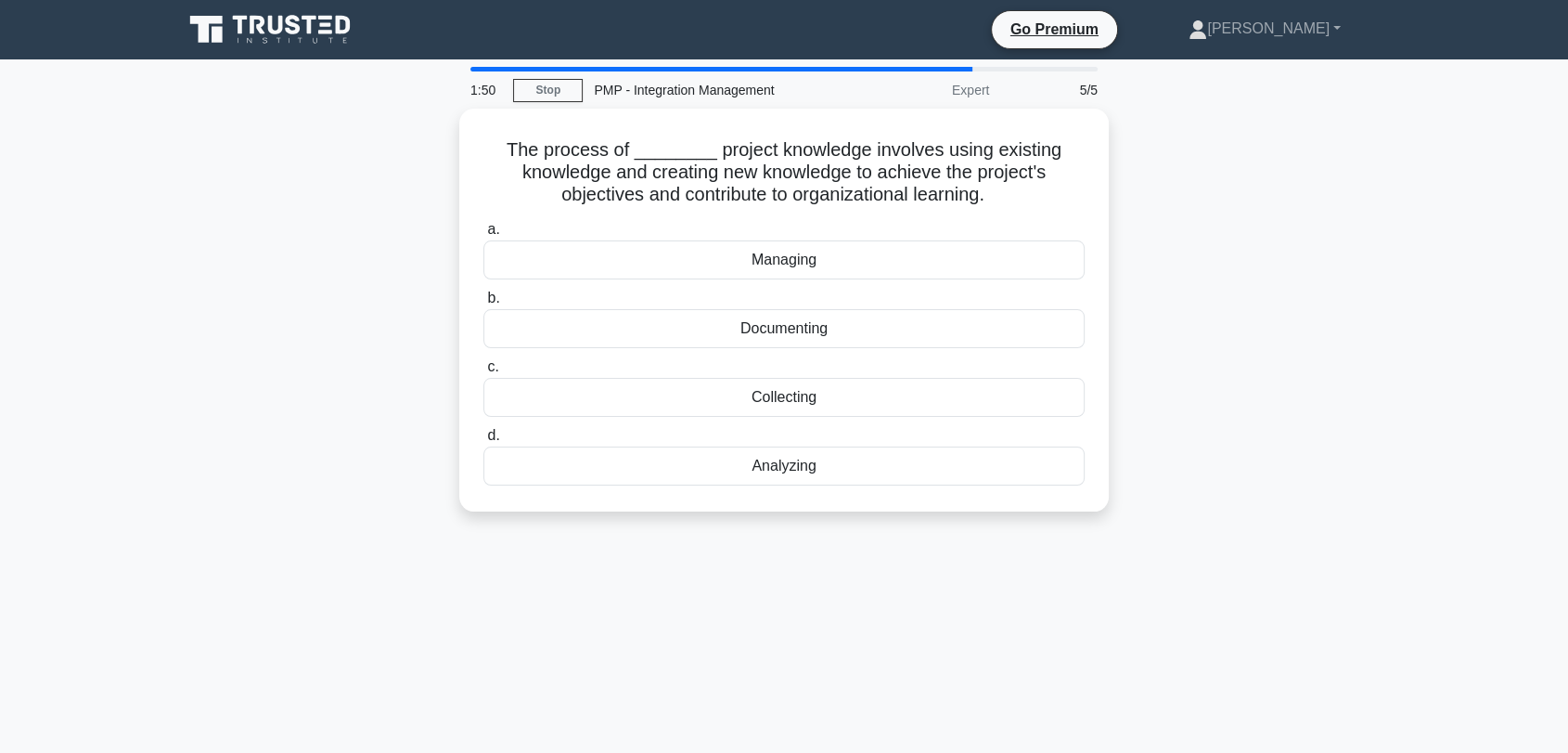
click at [1241, 275] on div "The process of ________ project knowledge involves using existing knowledge and…" at bounding box center [783, 321] width 1224 height 425
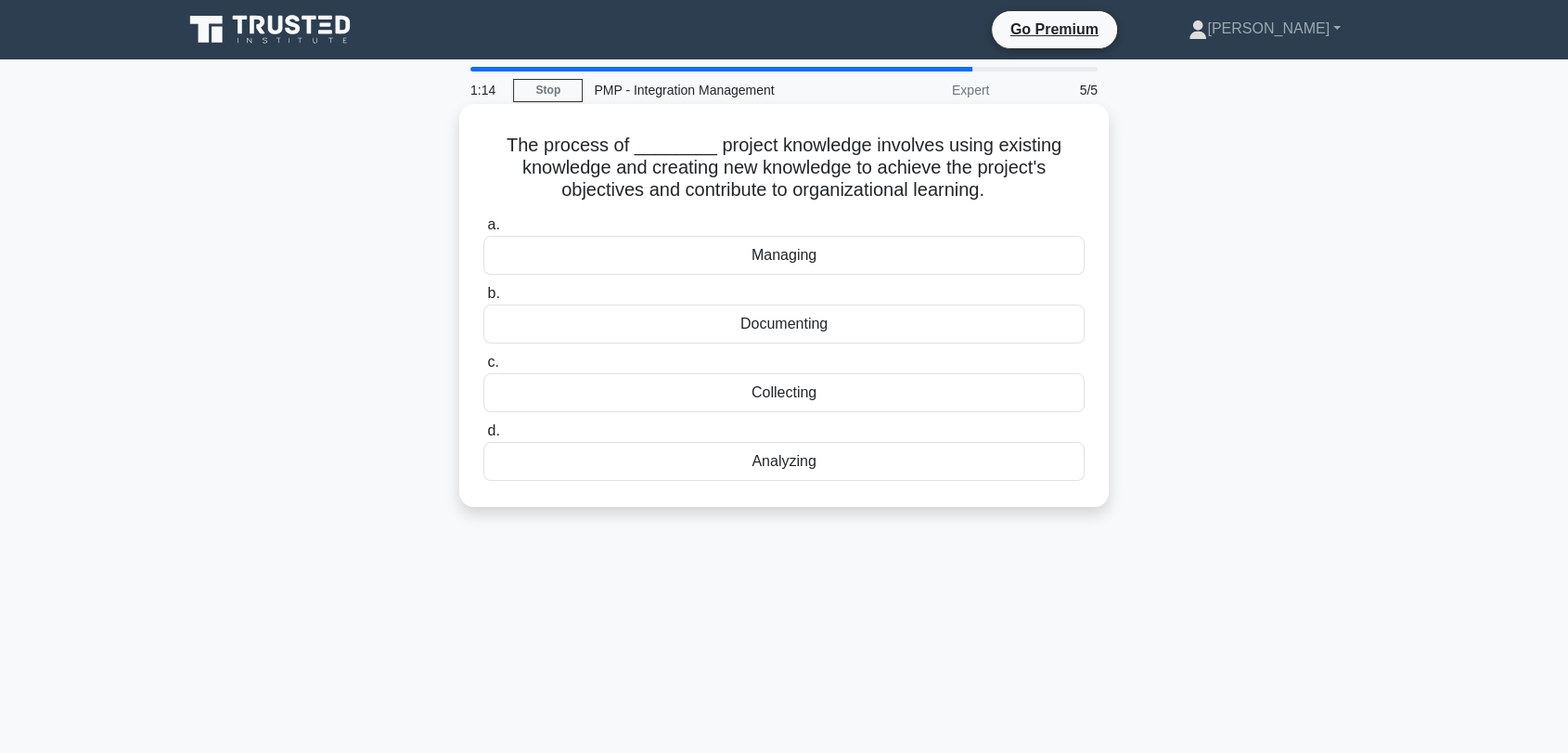
click at [794, 330] on div "Documenting" at bounding box center [784, 324] width 601 height 39
click at [484, 300] on input "b. Documenting" at bounding box center [484, 294] width 0 height 12
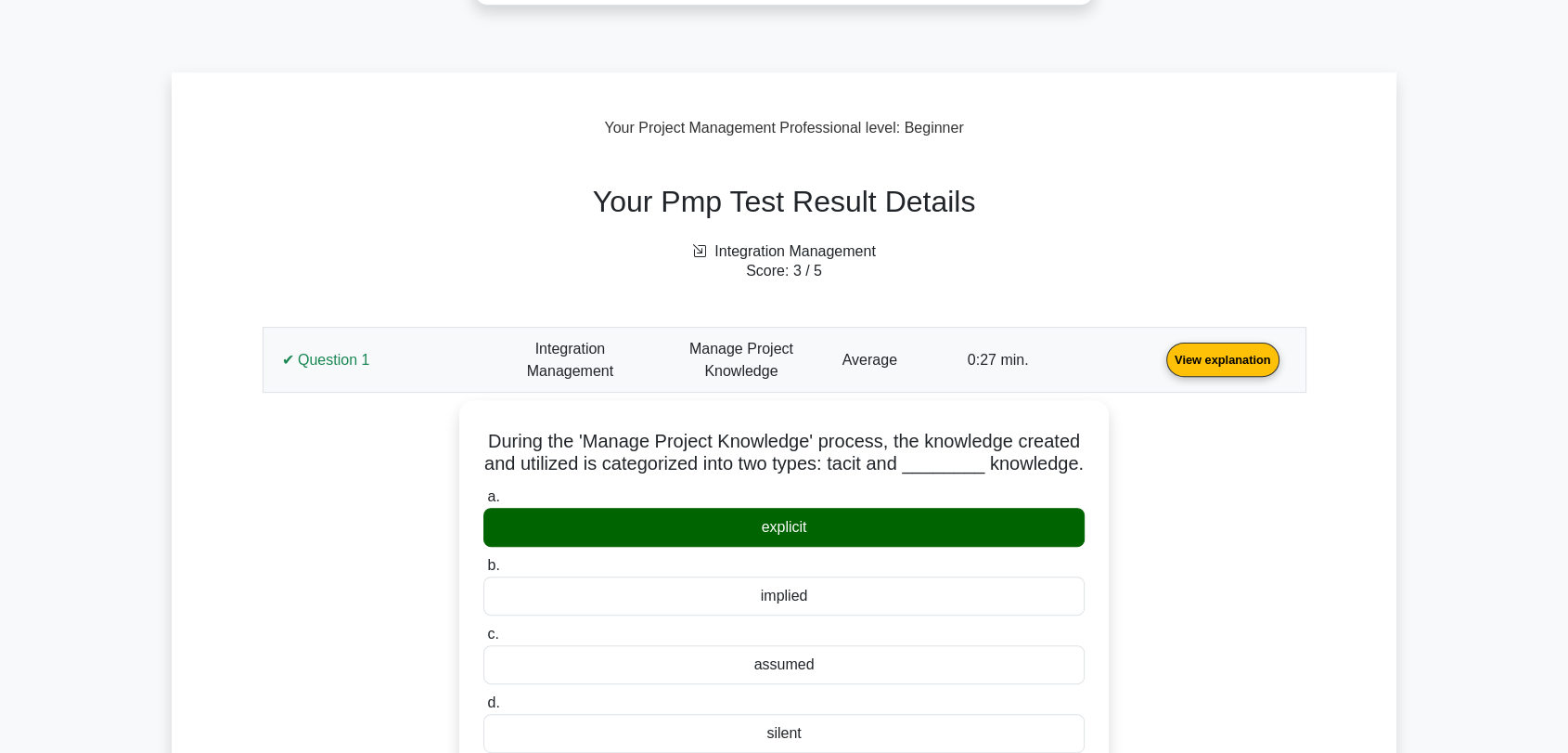
scroll to position [618, 0]
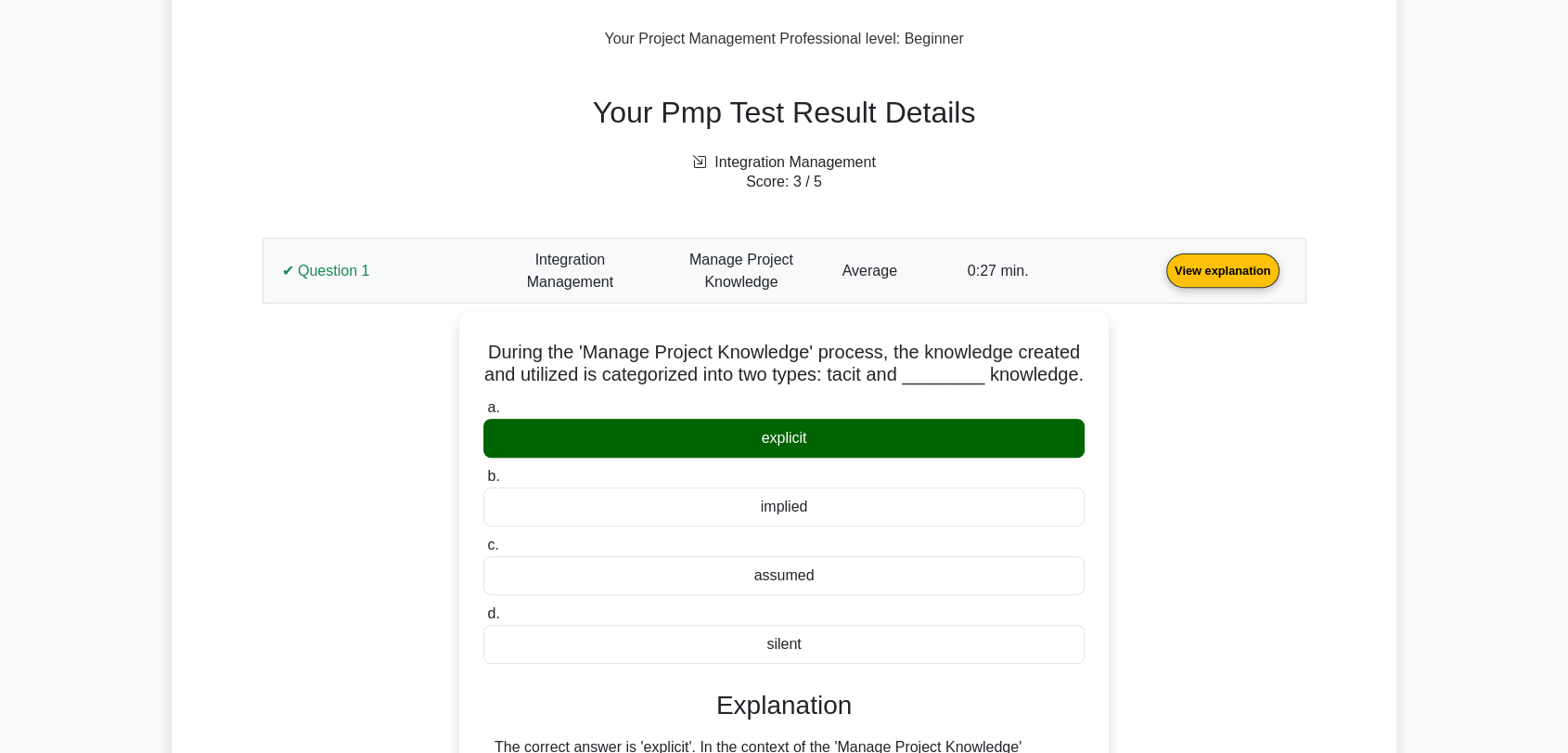
click at [1159, 274] on link "View explanation" at bounding box center [1222, 269] width 128 height 16
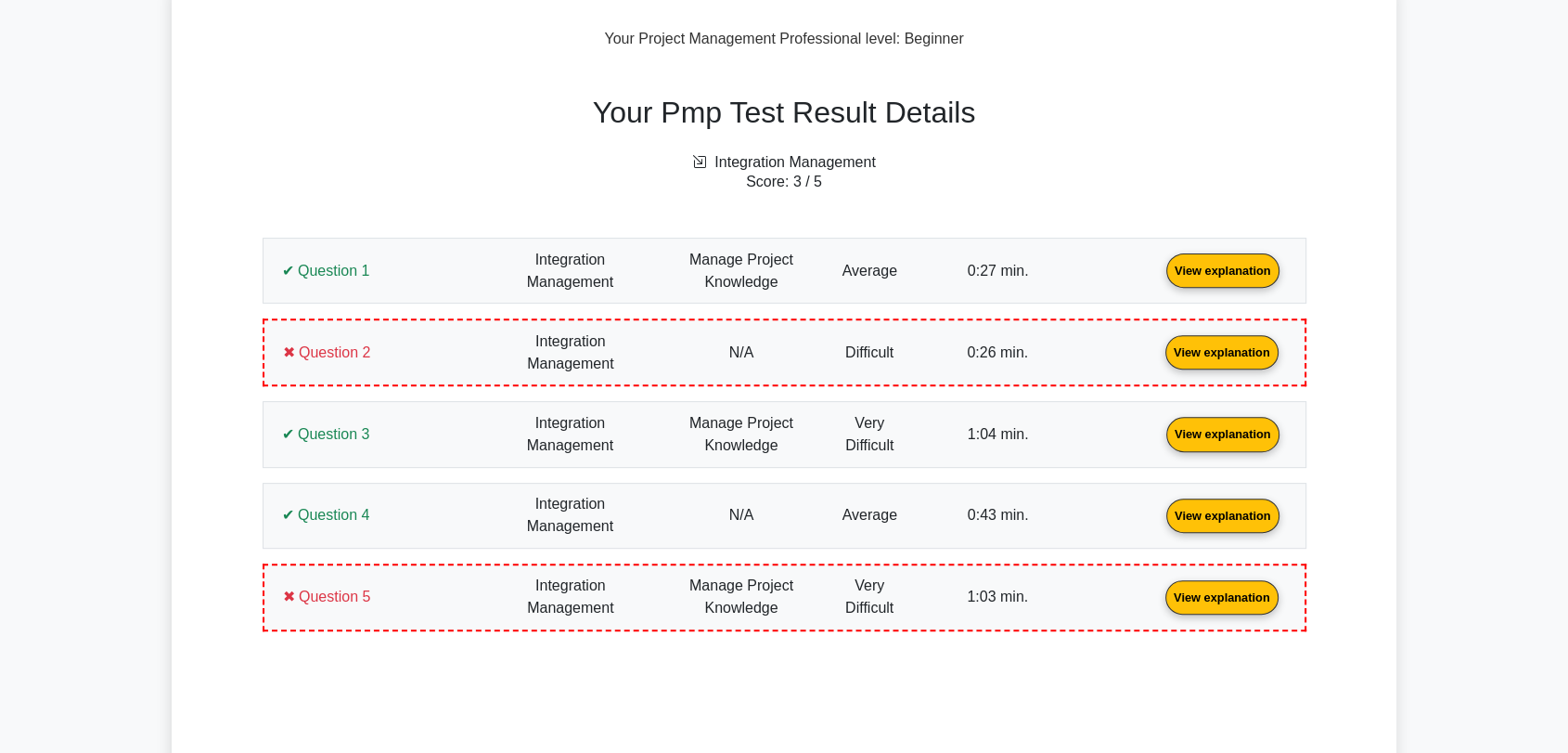
click at [1159, 277] on link "View explanation" at bounding box center [1222, 269] width 128 height 16
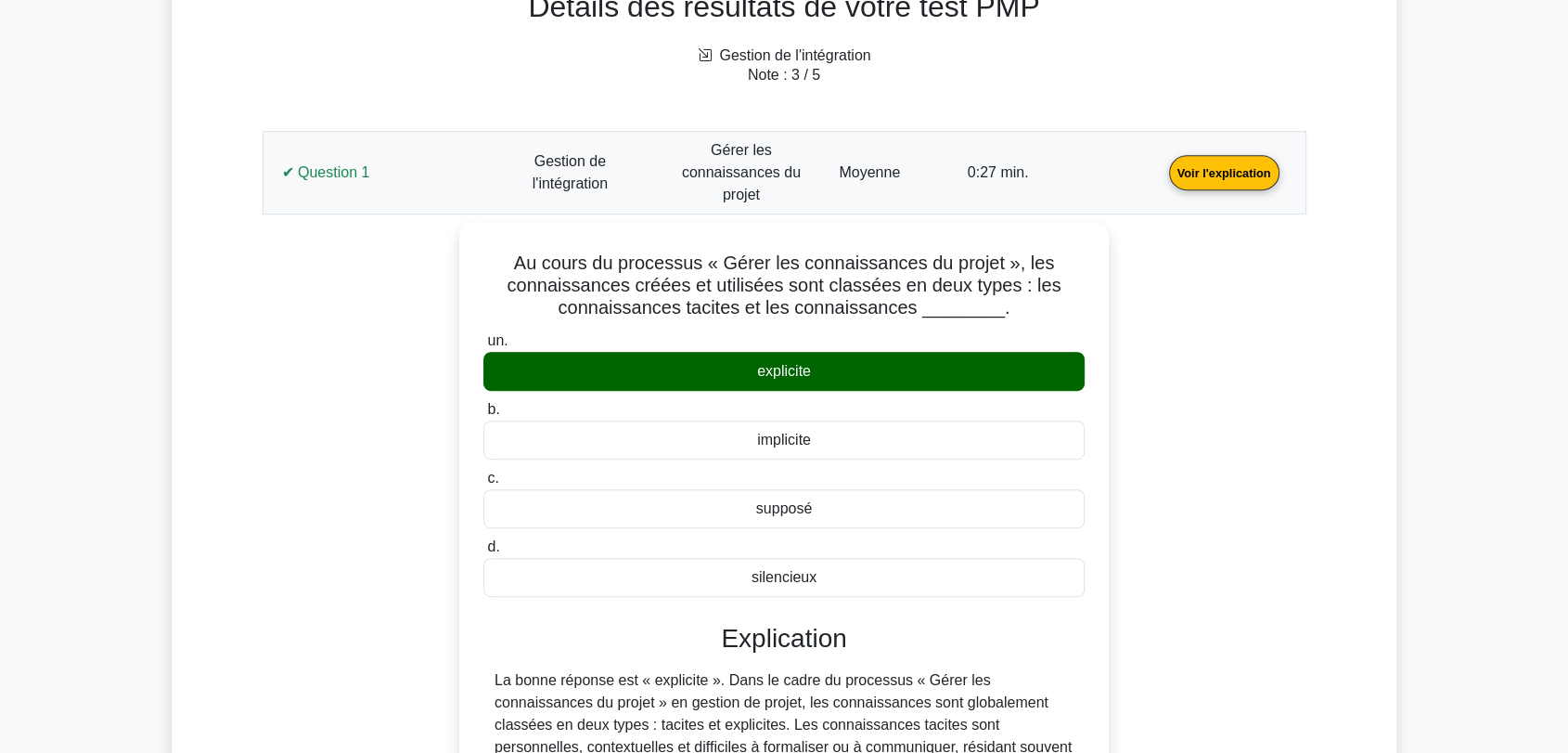
scroll to position [915, 0]
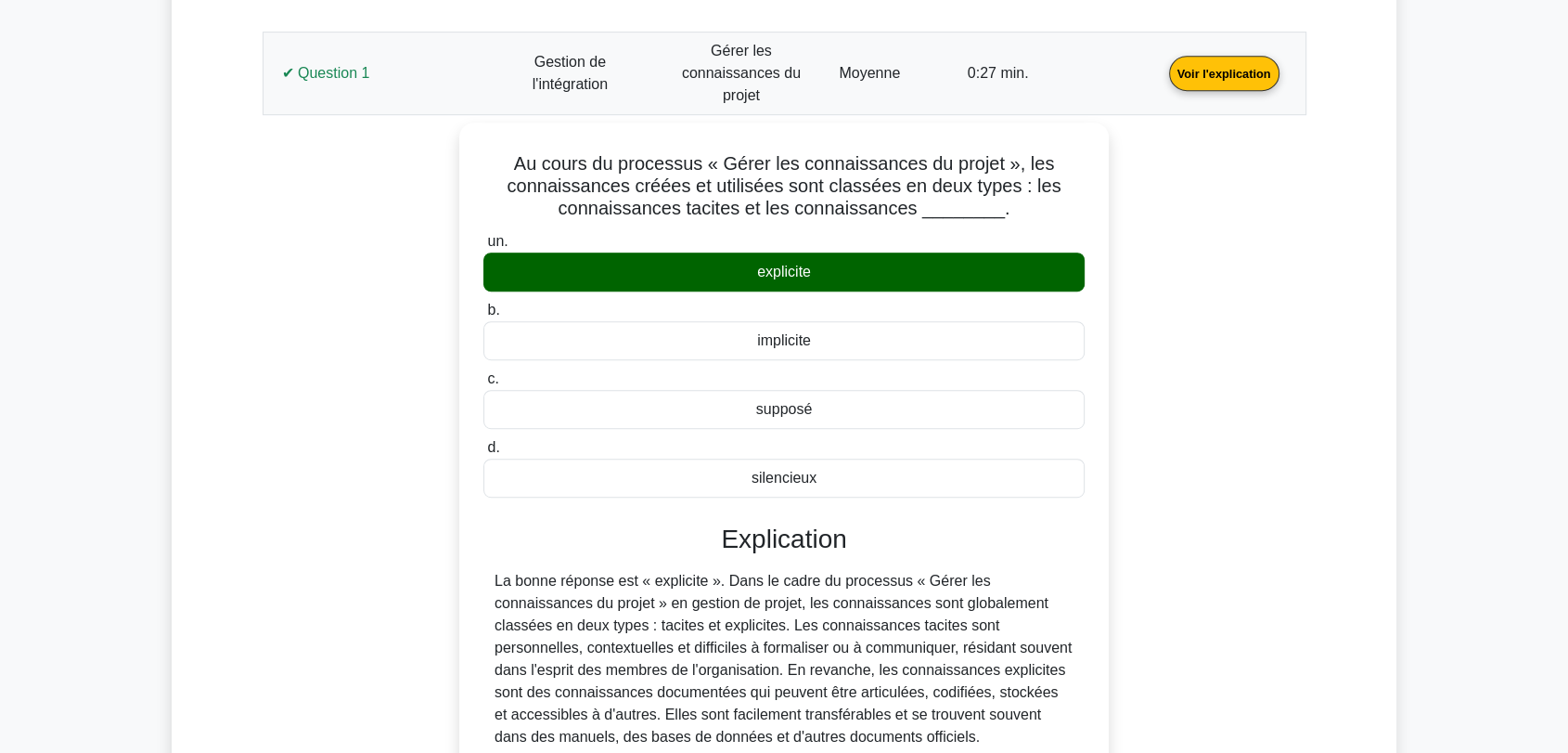
click at [1162, 64] on link "Voir l'explication" at bounding box center [1224, 71] width 125 height 16
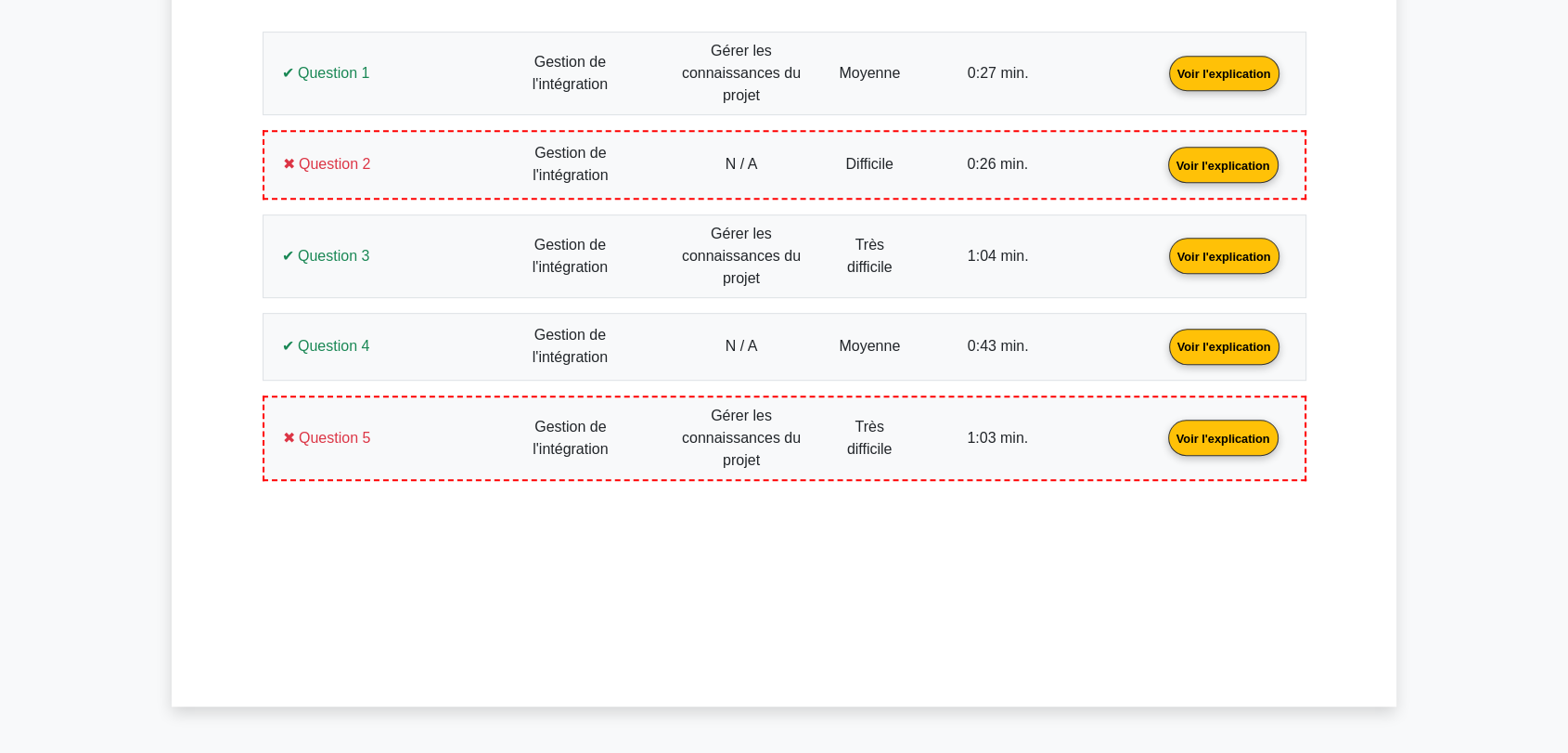
click at [1161, 171] on link "Voir l'explication" at bounding box center [1223, 164] width 125 height 16
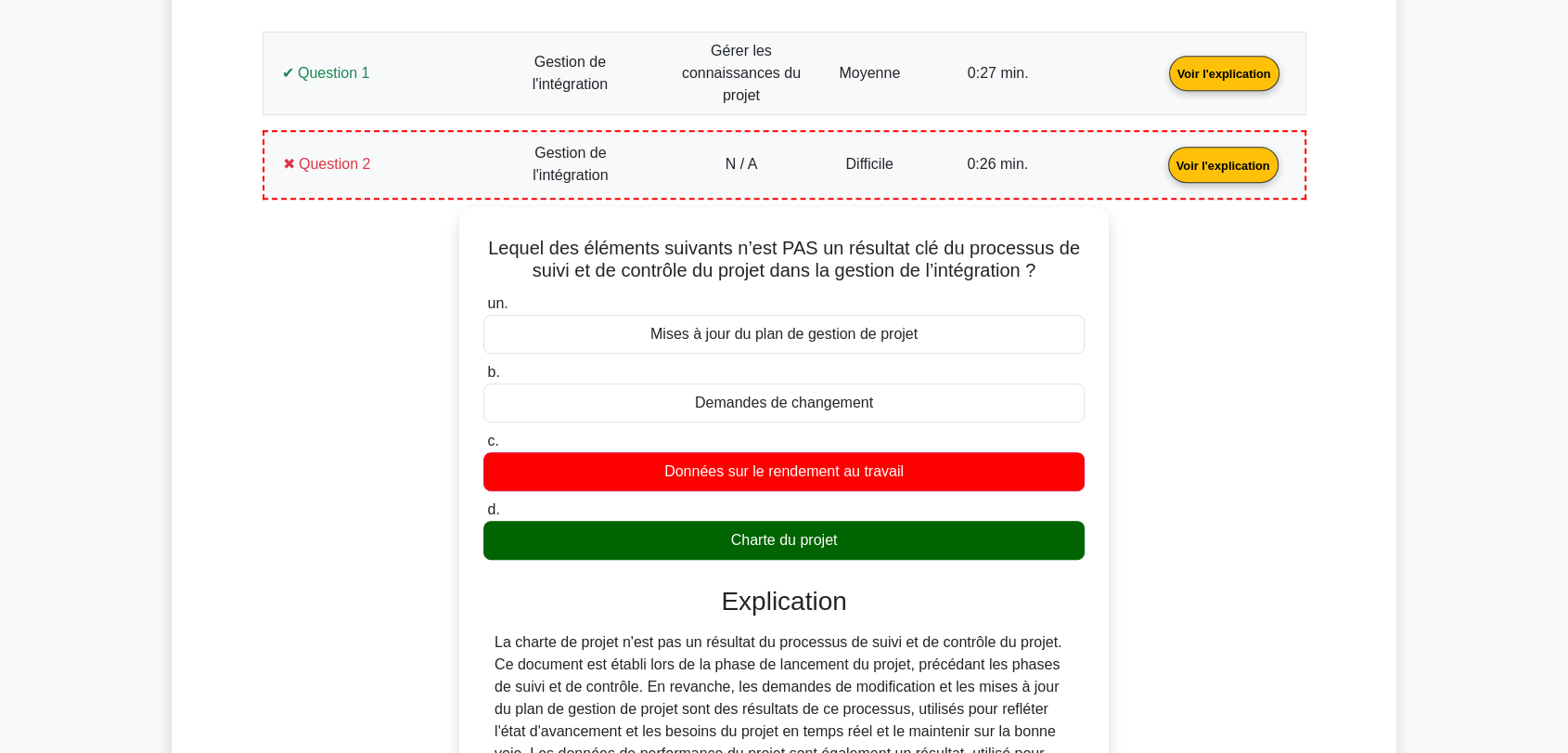
click at [1161, 171] on link "Voir l'explication" at bounding box center [1223, 164] width 125 height 16
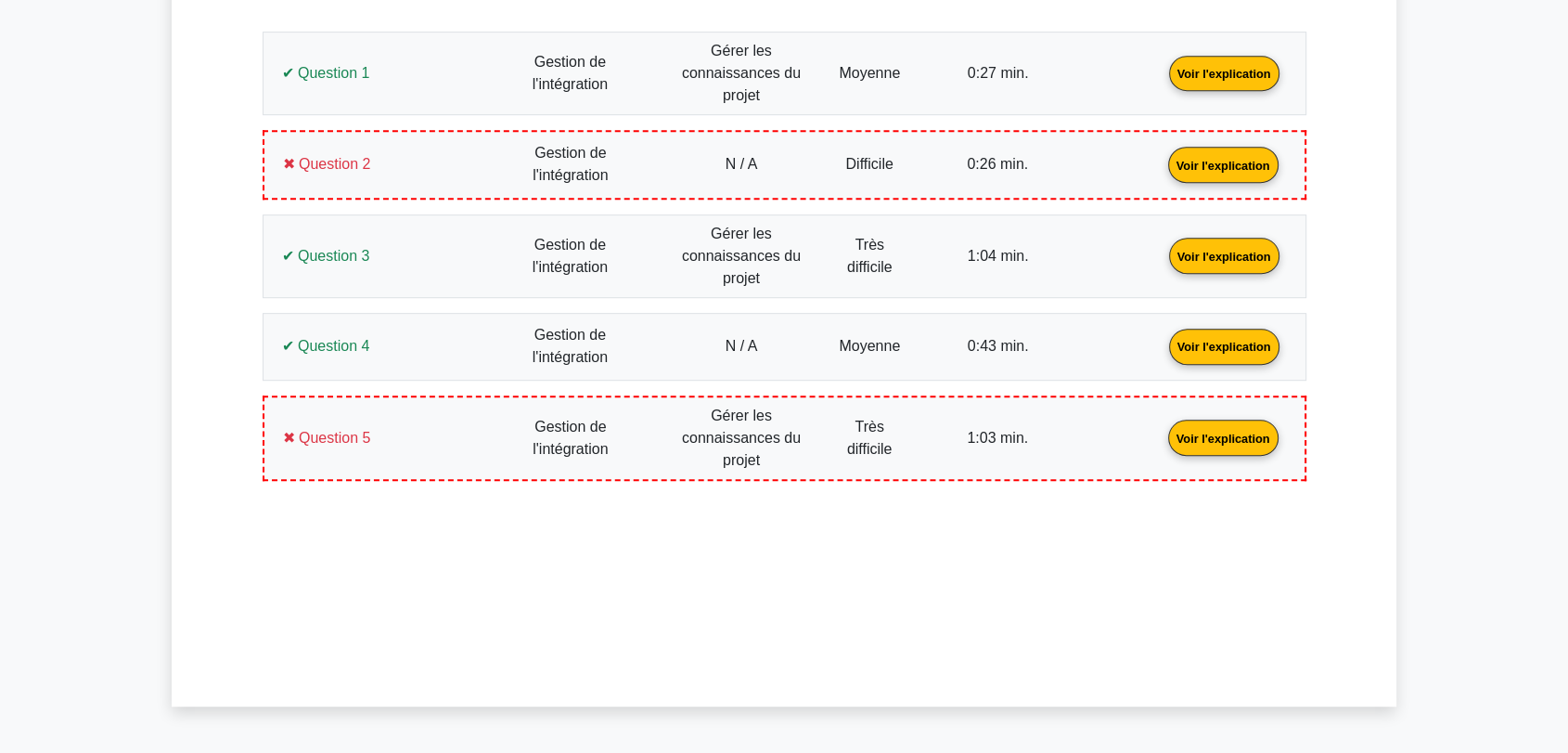
click at [1162, 80] on link "Voir l'explication" at bounding box center [1224, 71] width 125 height 16
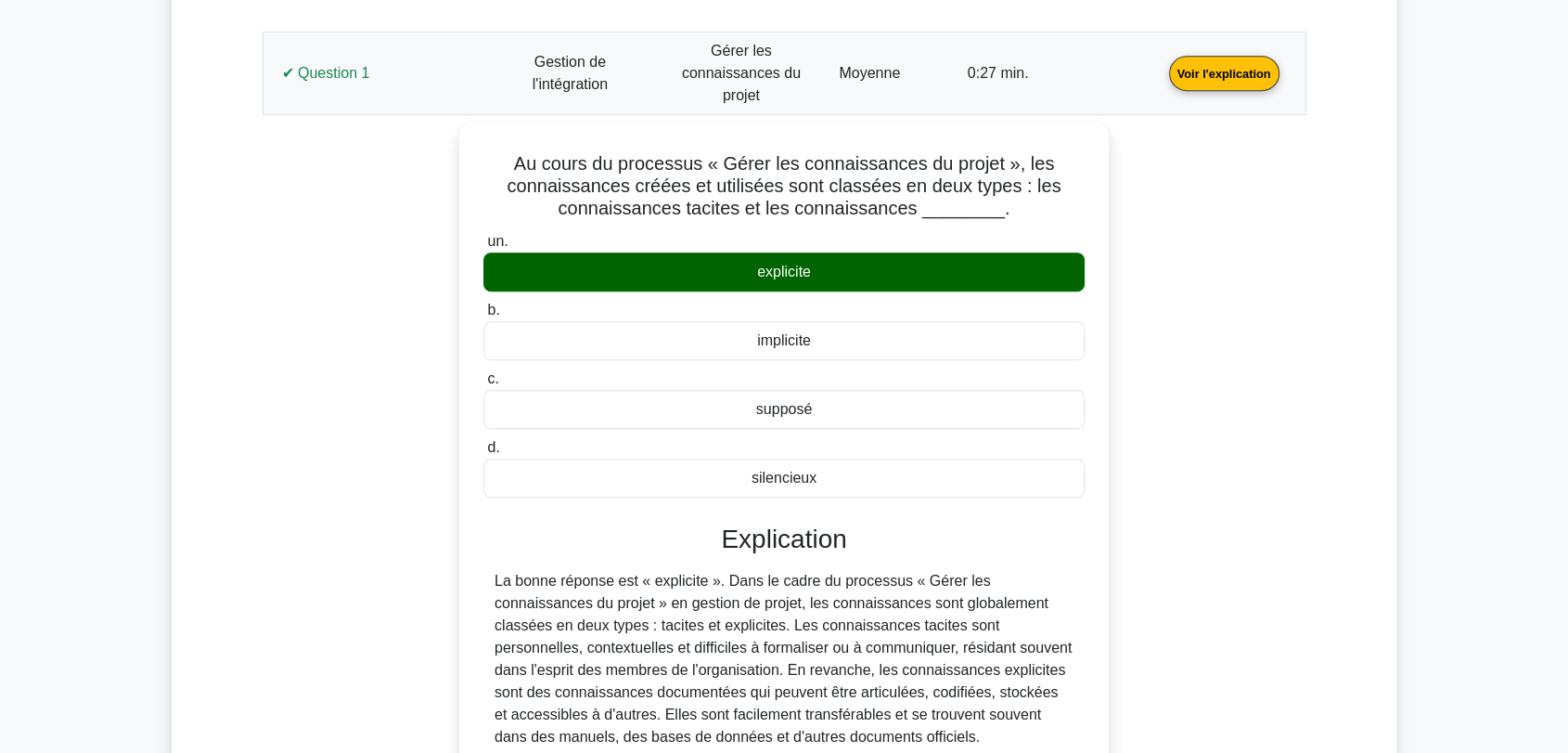
drag, startPoint x: 1446, startPoint y: 258, endPoint x: 1359, endPoint y: 237, distance: 89.5
click at [1410, 247] on main "Devenir Premium Pack de préparation professionnelle en gestion de projet (2025)…" at bounding box center [784, 710] width 1568 height 3130
click at [1162, 79] on link "Voir l'explication" at bounding box center [1224, 71] width 125 height 16
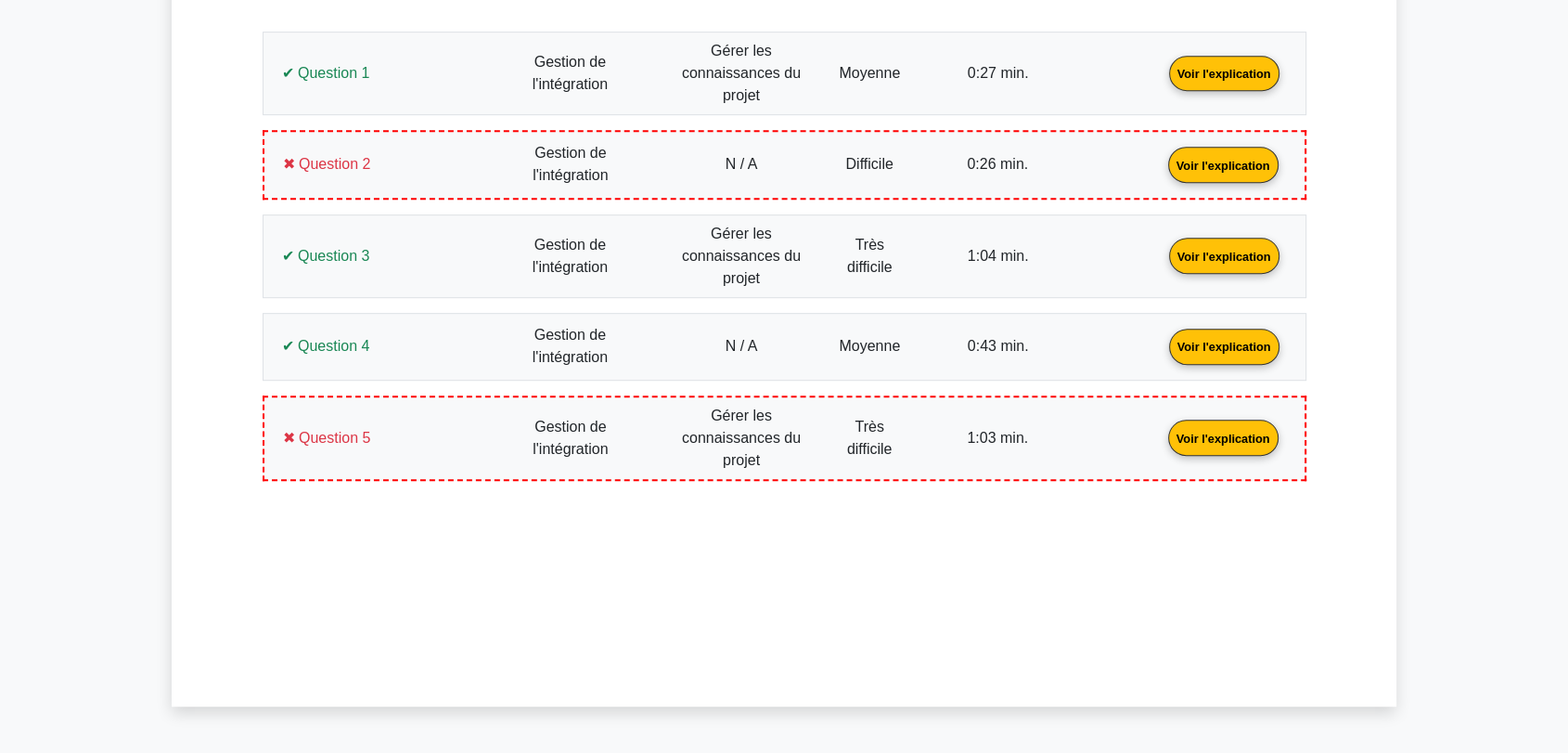
click at [1161, 171] on link "Voir l'explication" at bounding box center [1223, 164] width 125 height 16
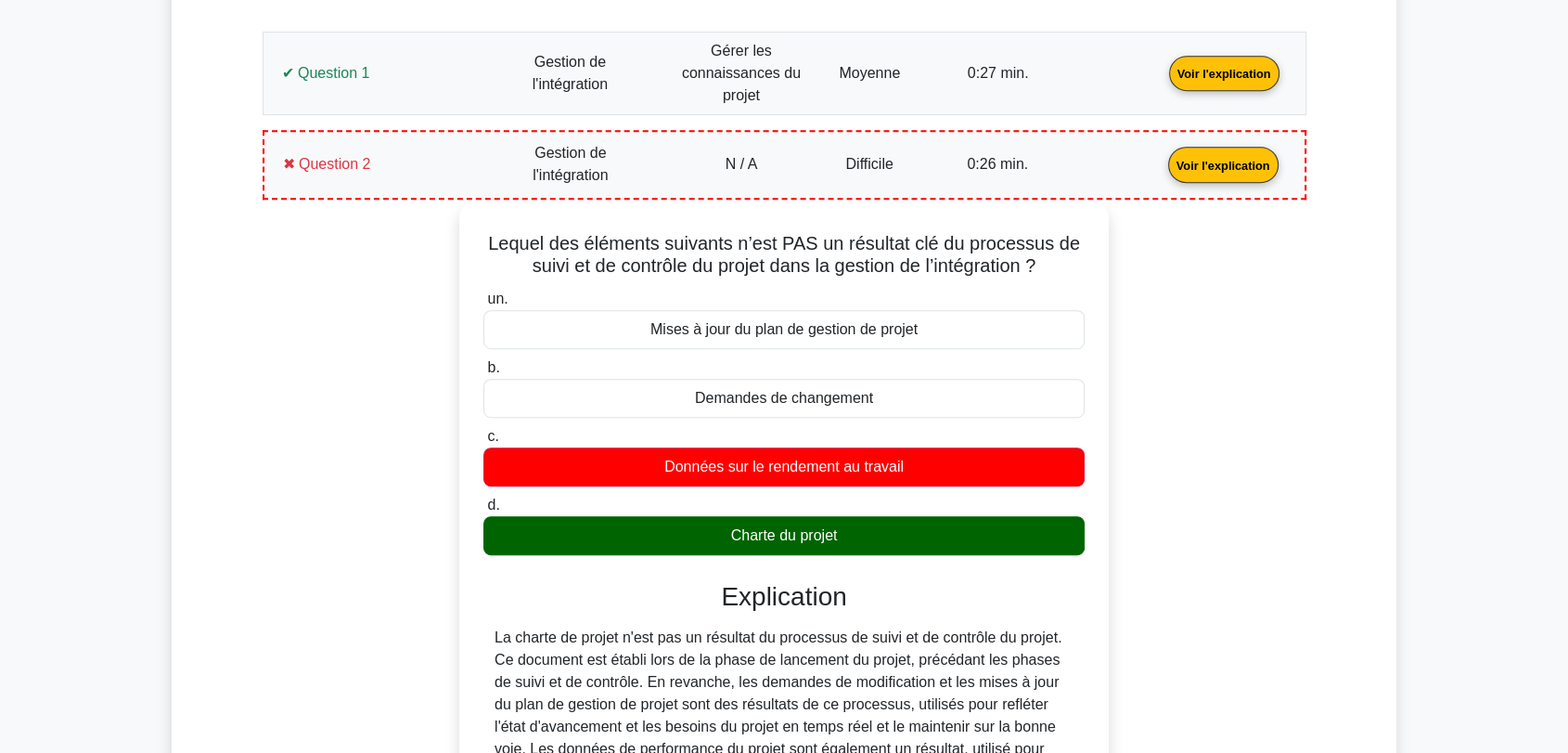
drag, startPoint x: 880, startPoint y: 530, endPoint x: 466, endPoint y: 239, distance: 506.0
click at [467, 239] on div "Lequel des éléments suivants n’est PAS un résultat clé du processus de suivi et…" at bounding box center [784, 534] width 634 height 648
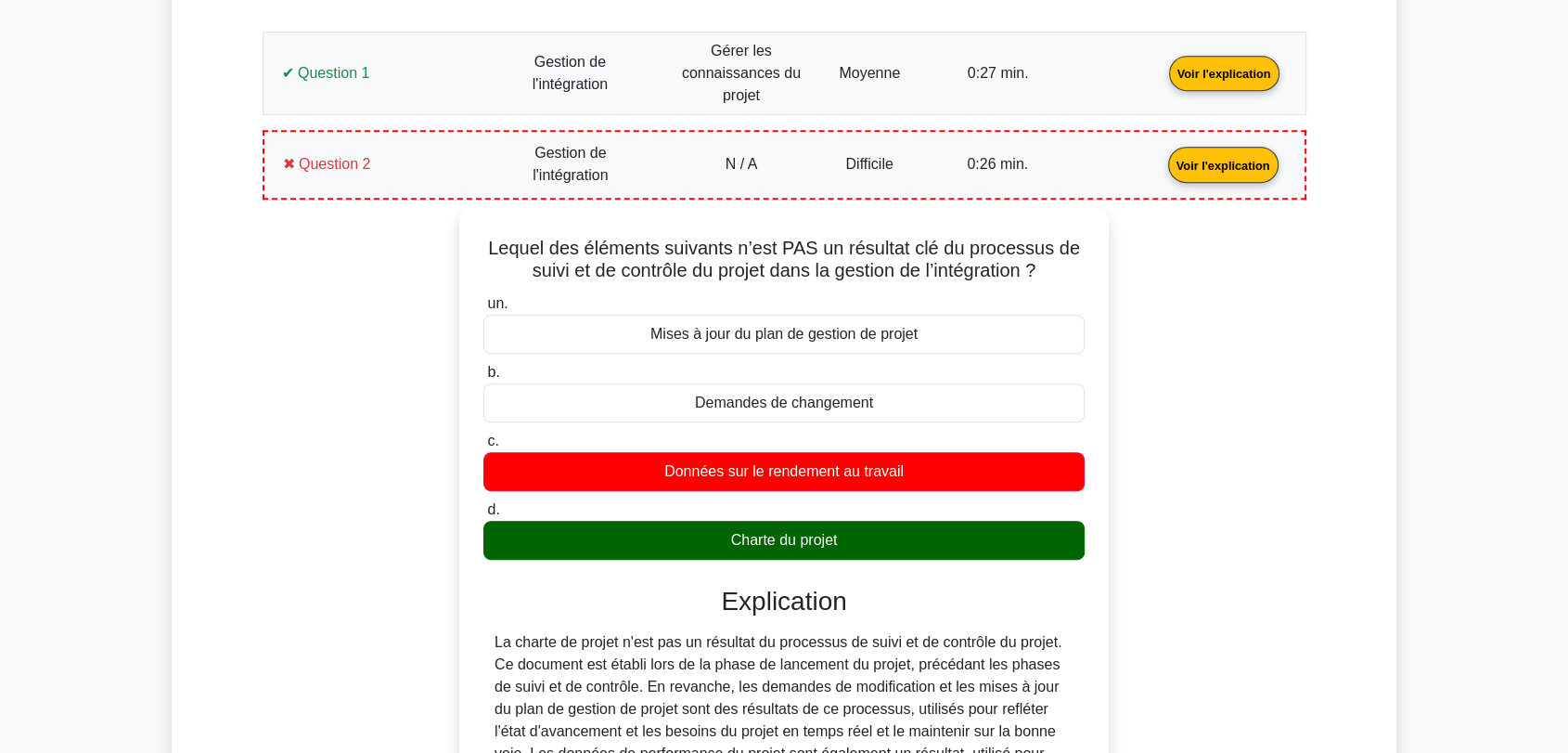
copy div "Lequel des éléments suivants n’est PAS un résultat clé du processus de suivi et…"
click at [1161, 158] on link "Voir l'explication" at bounding box center [1223, 164] width 125 height 16
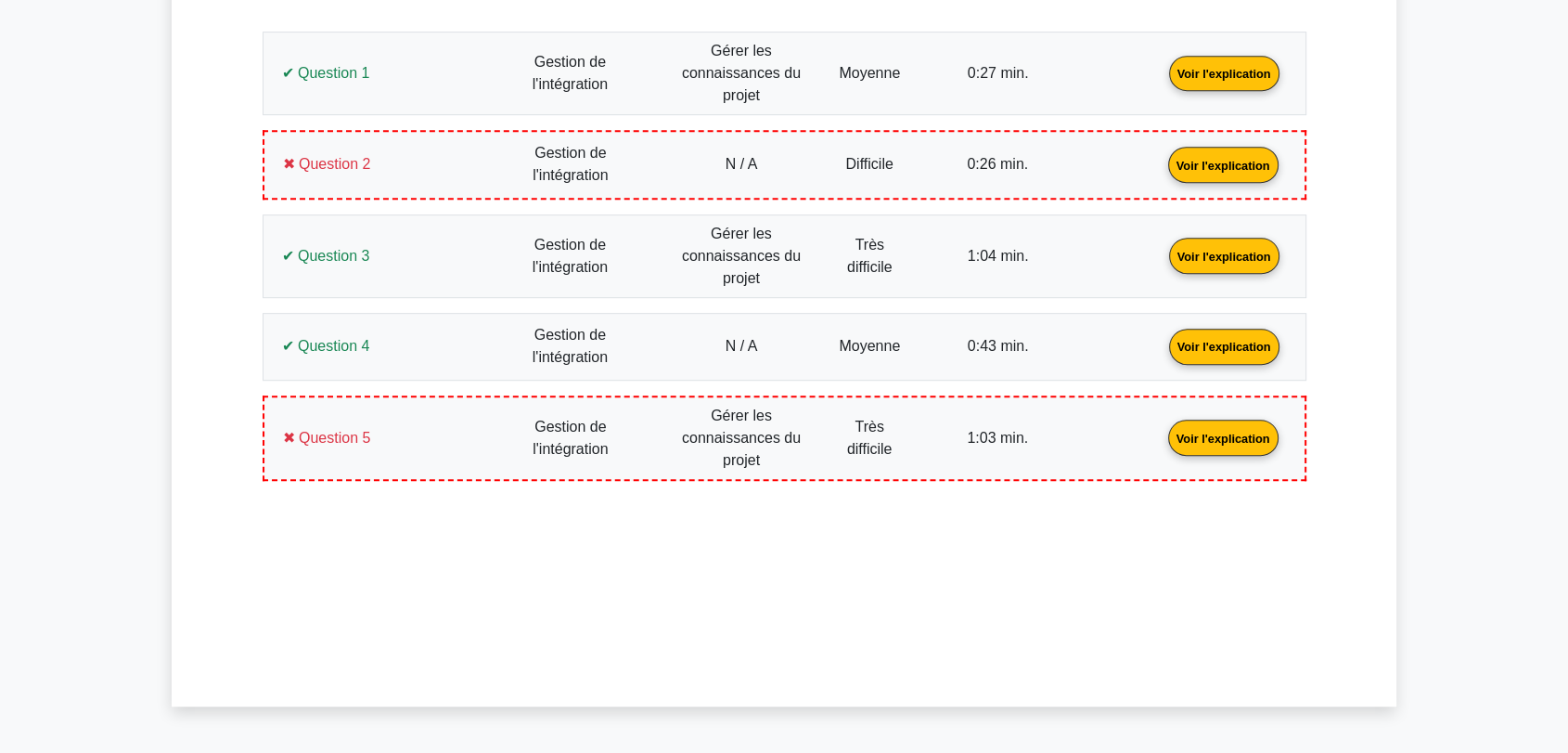
click at [1162, 247] on link "Voir l'explication" at bounding box center [1224, 255] width 125 height 16
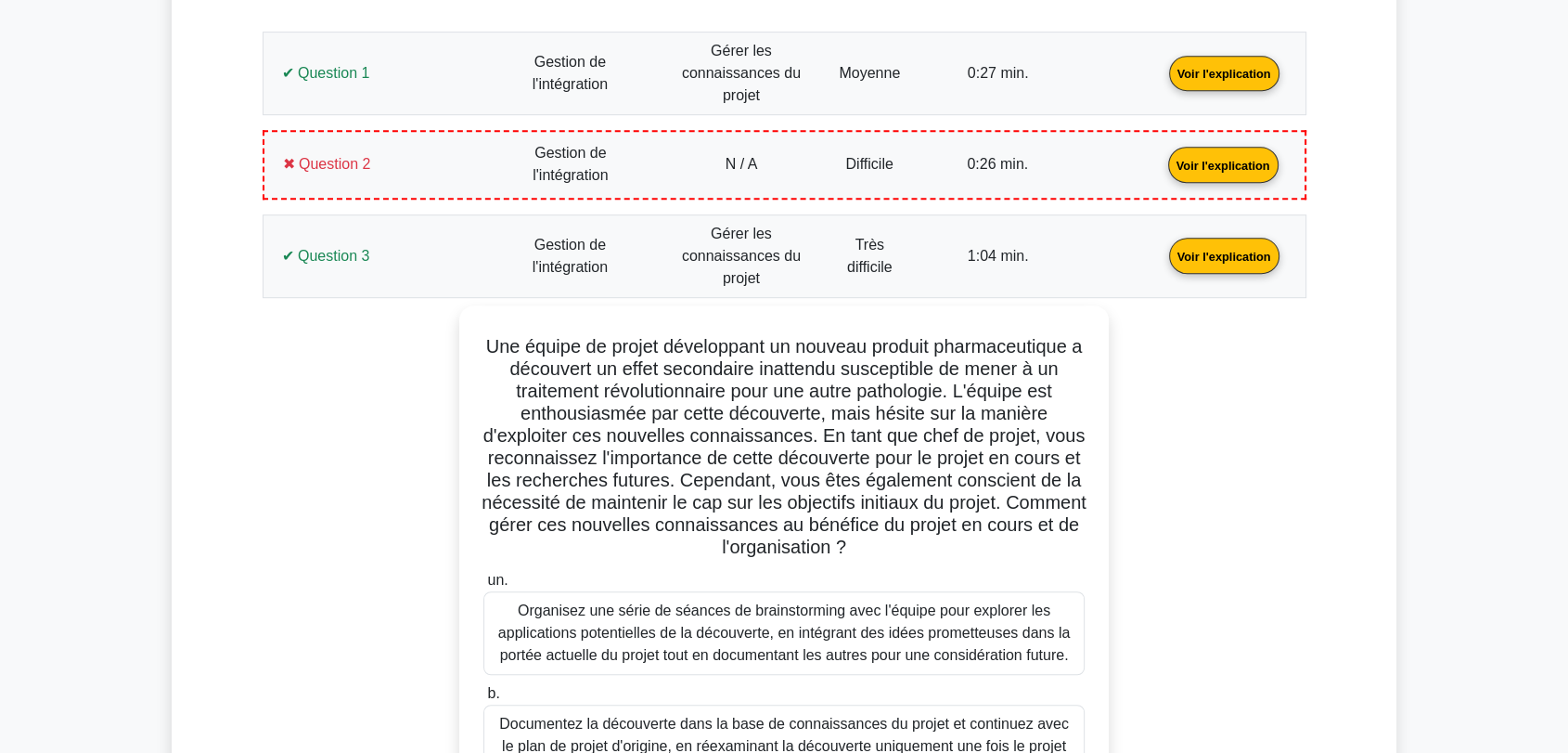
click at [1162, 257] on link "Voir l'explication" at bounding box center [1224, 255] width 125 height 16
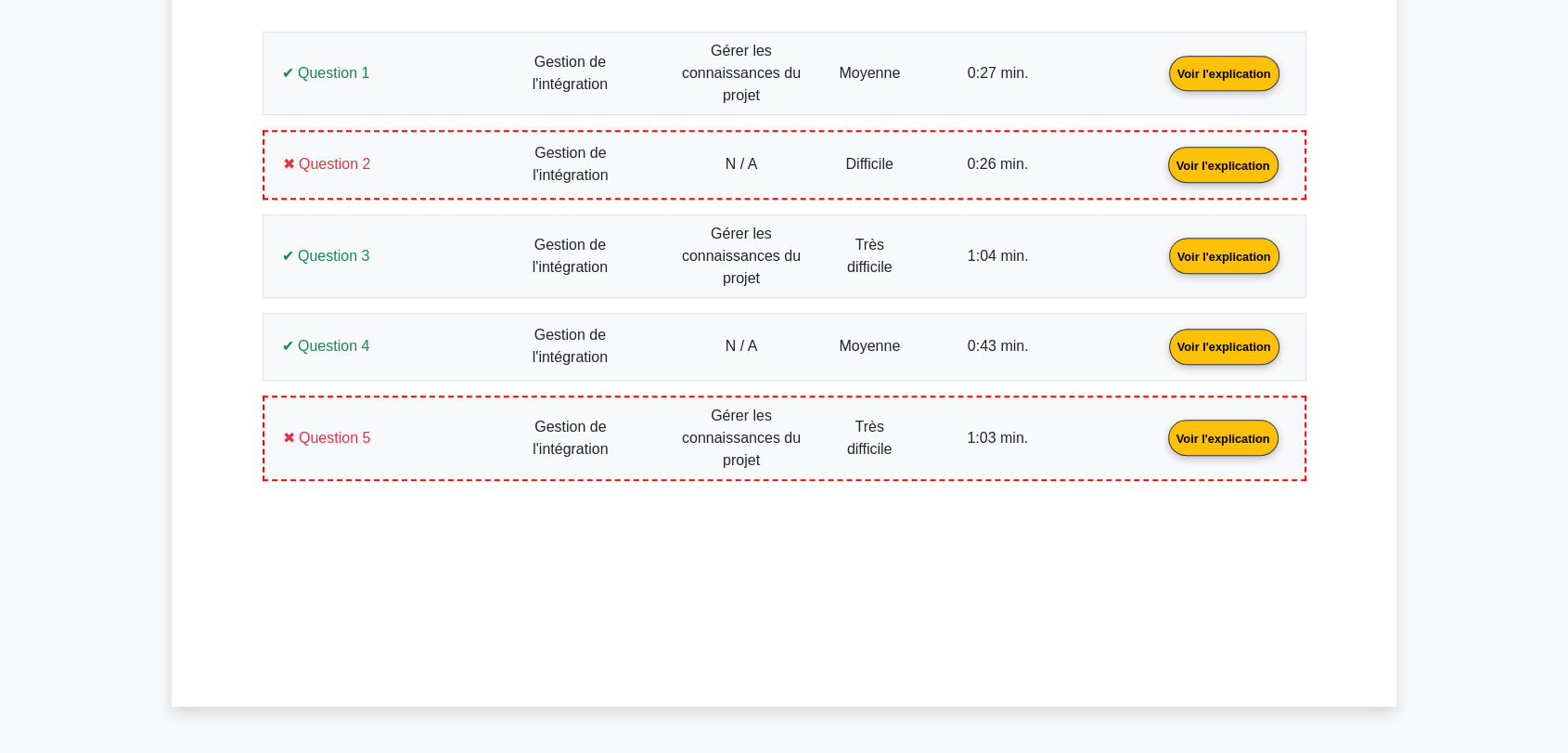
click at [1162, 343] on link "Voir l'explication" at bounding box center [1224, 345] width 125 height 16
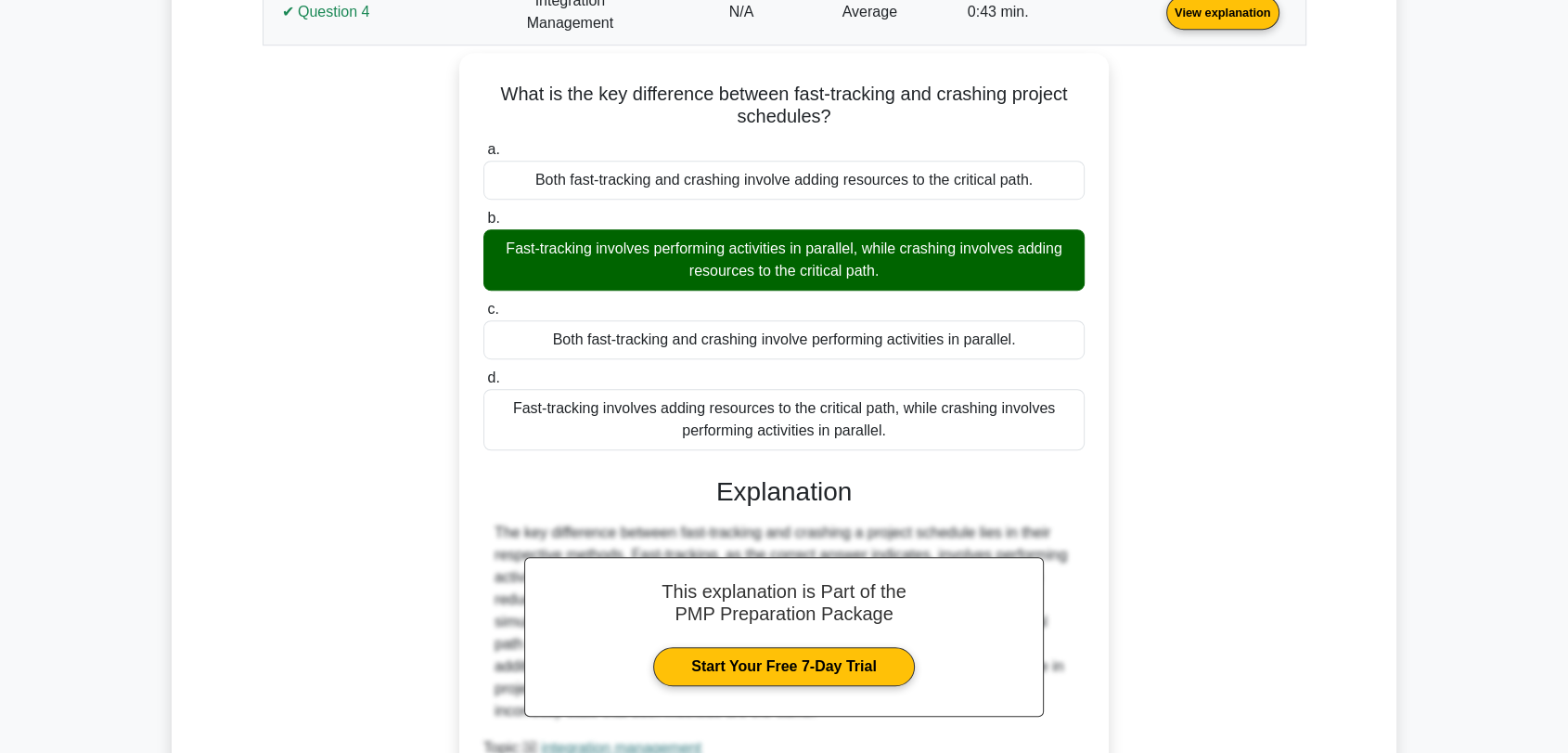
scroll to position [1012, 0]
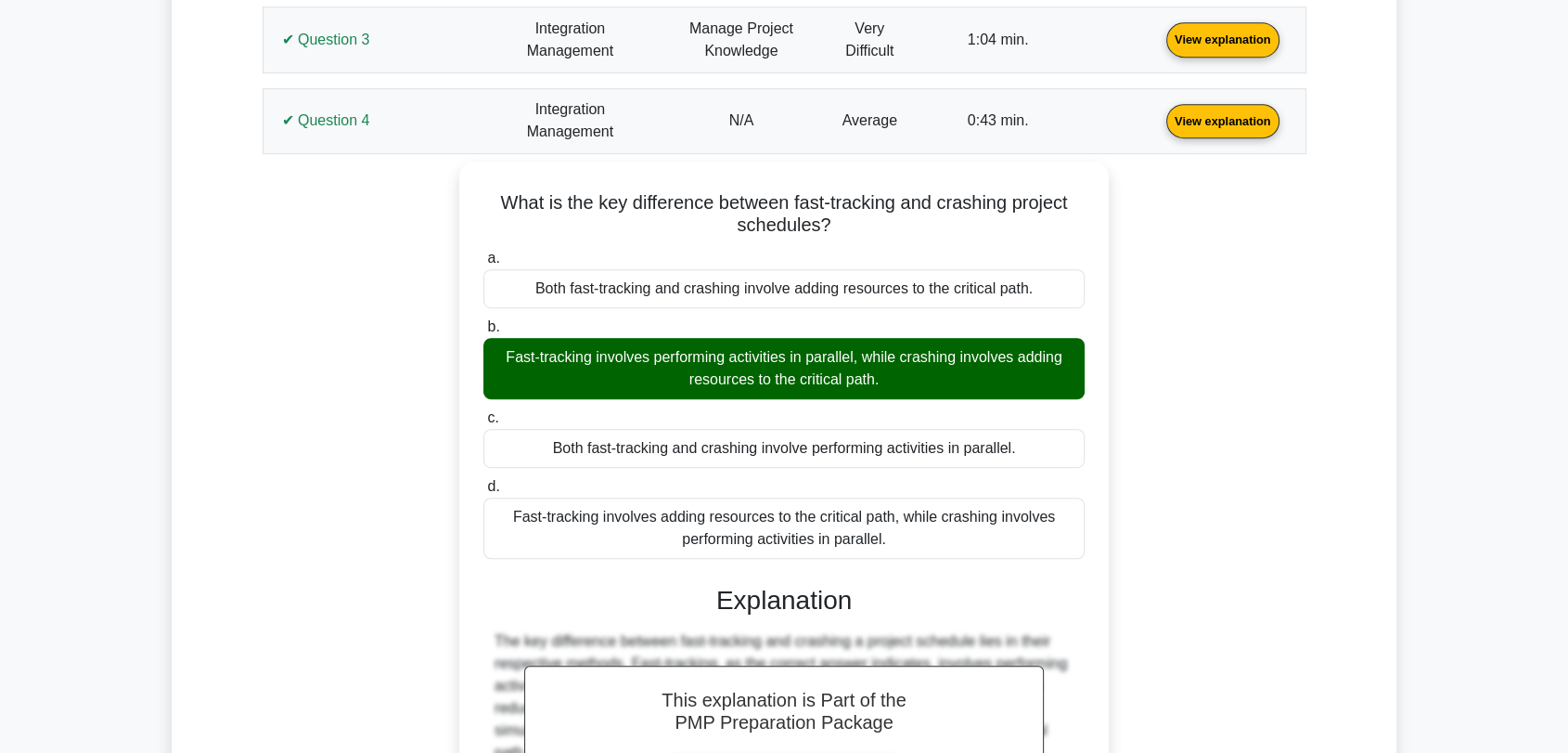
click at [1319, 320] on div "Your Pmp Test Result Details Integration Management Score: 3 / 5 Question 1 Vie…" at bounding box center [784, 396] width 1155 height 1466
click at [1159, 114] on link "View explanation" at bounding box center [1222, 119] width 128 height 16
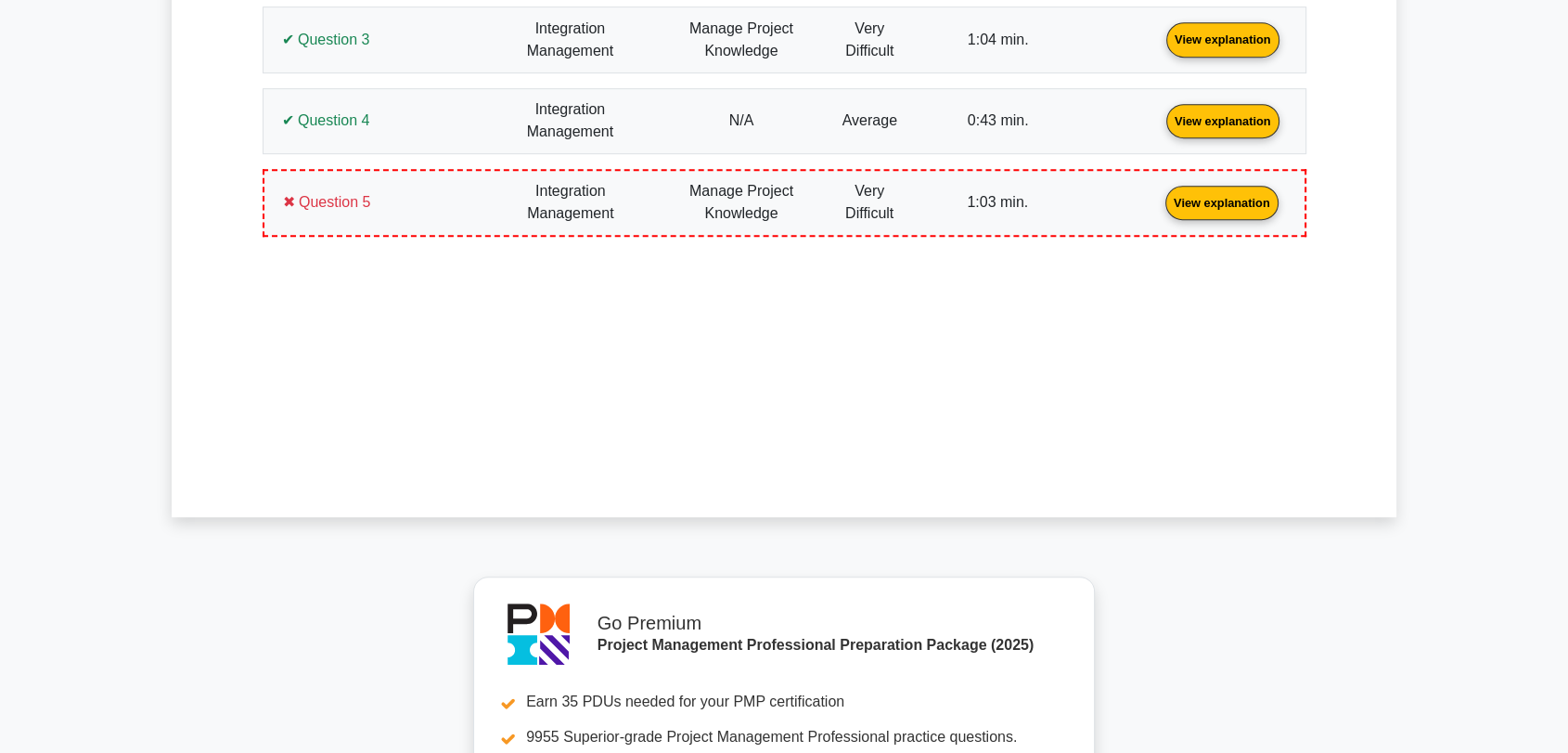
click at [1158, 210] on link "View explanation" at bounding box center [1222, 202] width 128 height 16
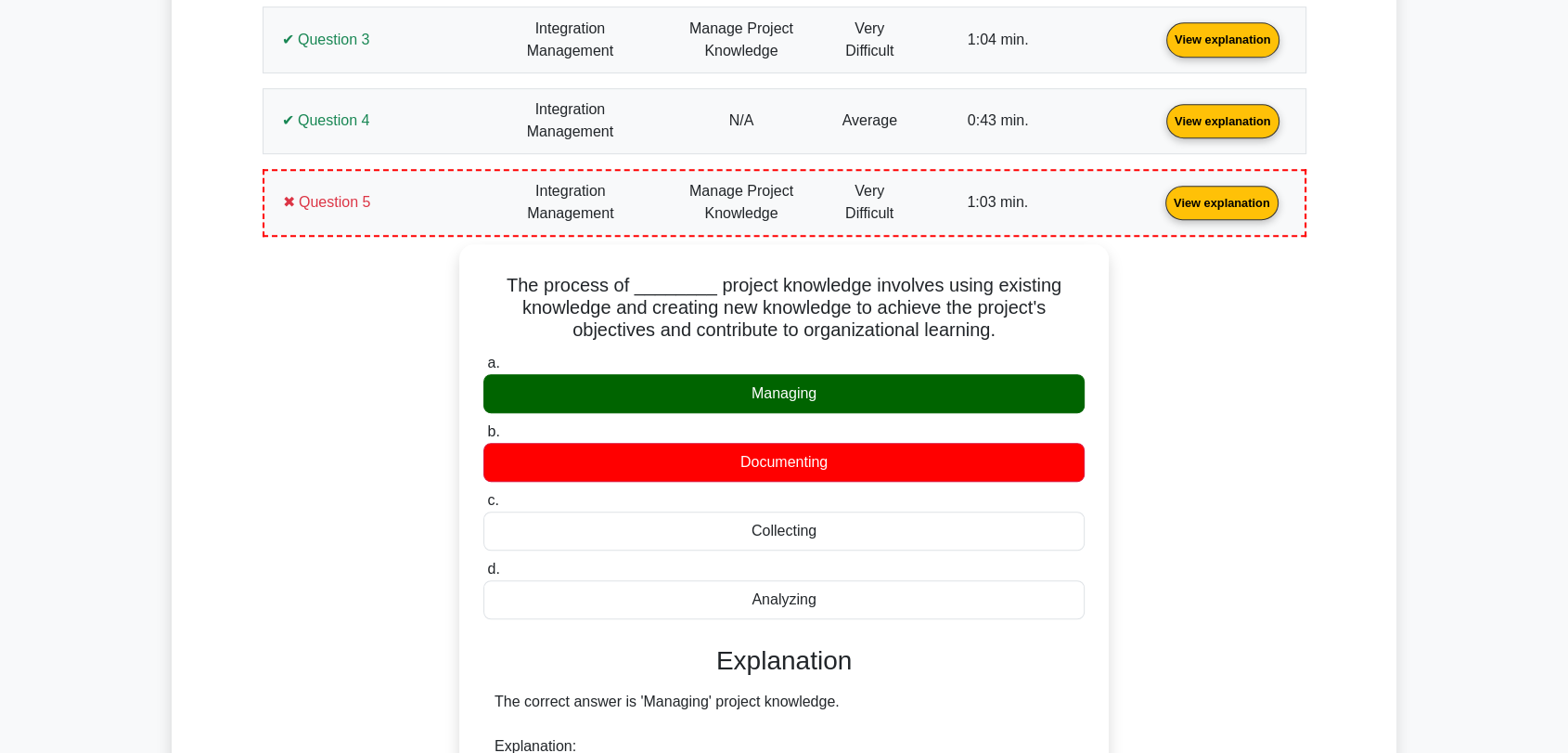
drag, startPoint x: 1373, startPoint y: 2, endPoint x: 1281, endPoint y: 253, distance: 267.3
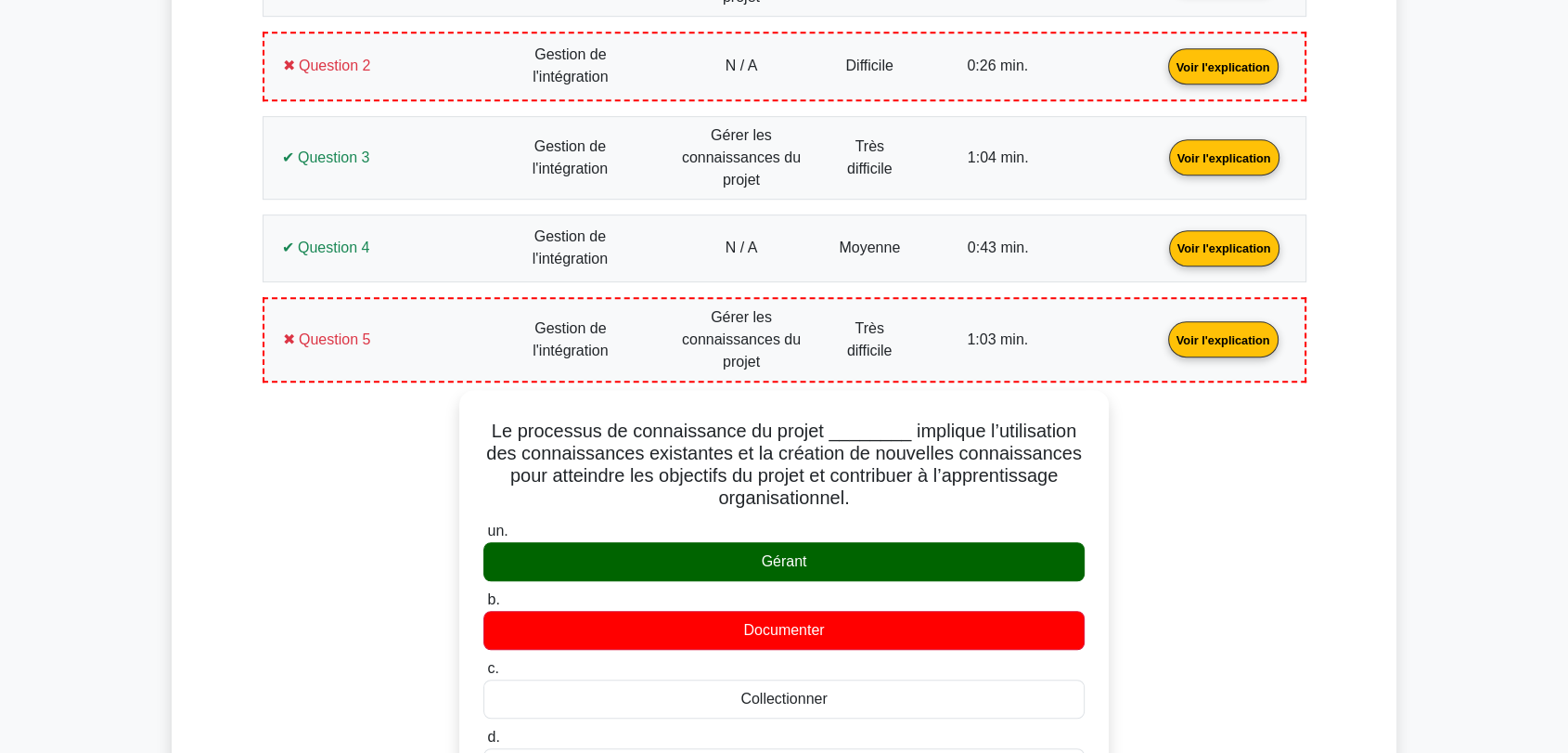
scroll to position [1121, 0]
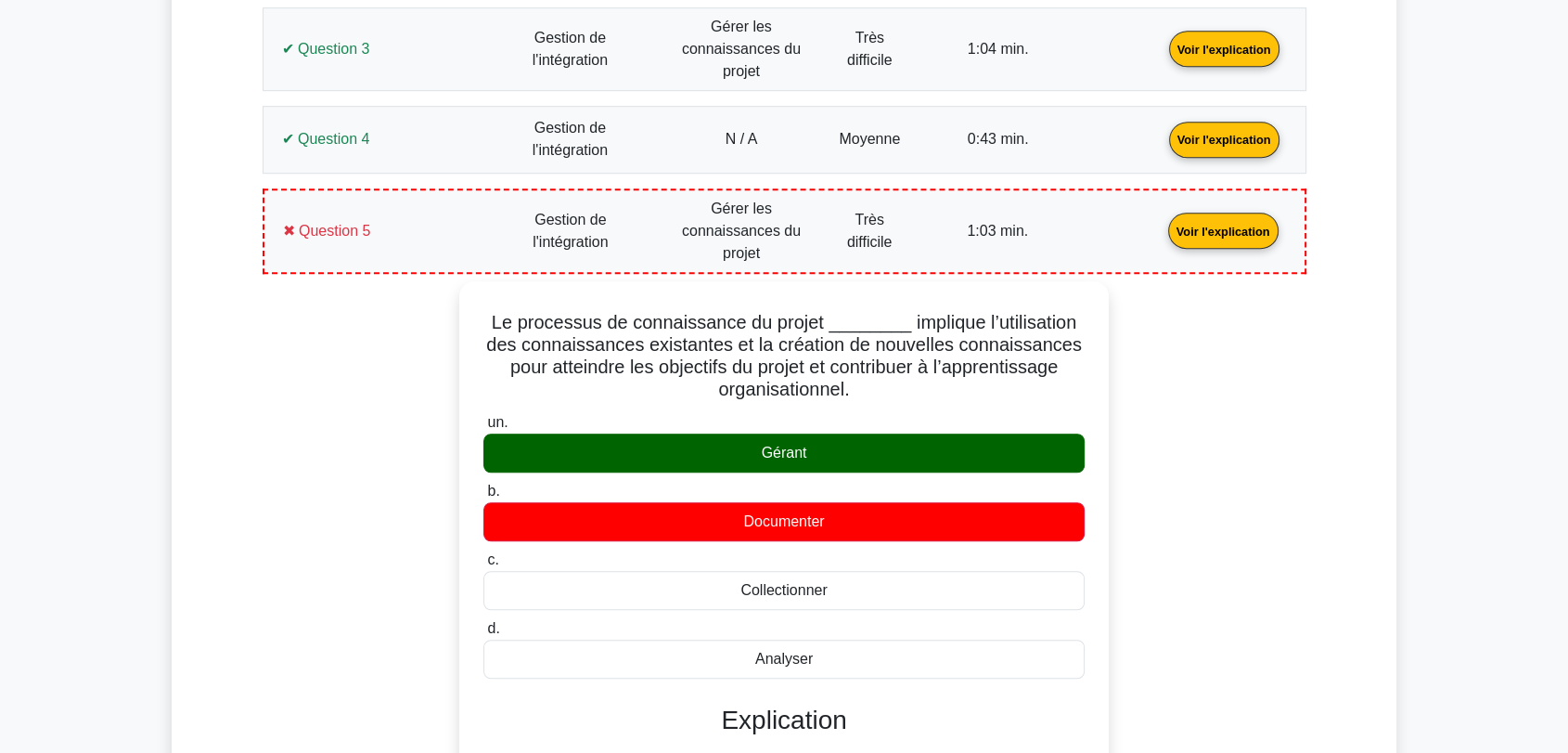
click at [1323, 493] on div "Détails des résultats de votre test PMP Gestion de l'intégration Note : 3 / 5 Q…" at bounding box center [784, 651] width 1155 height 2011
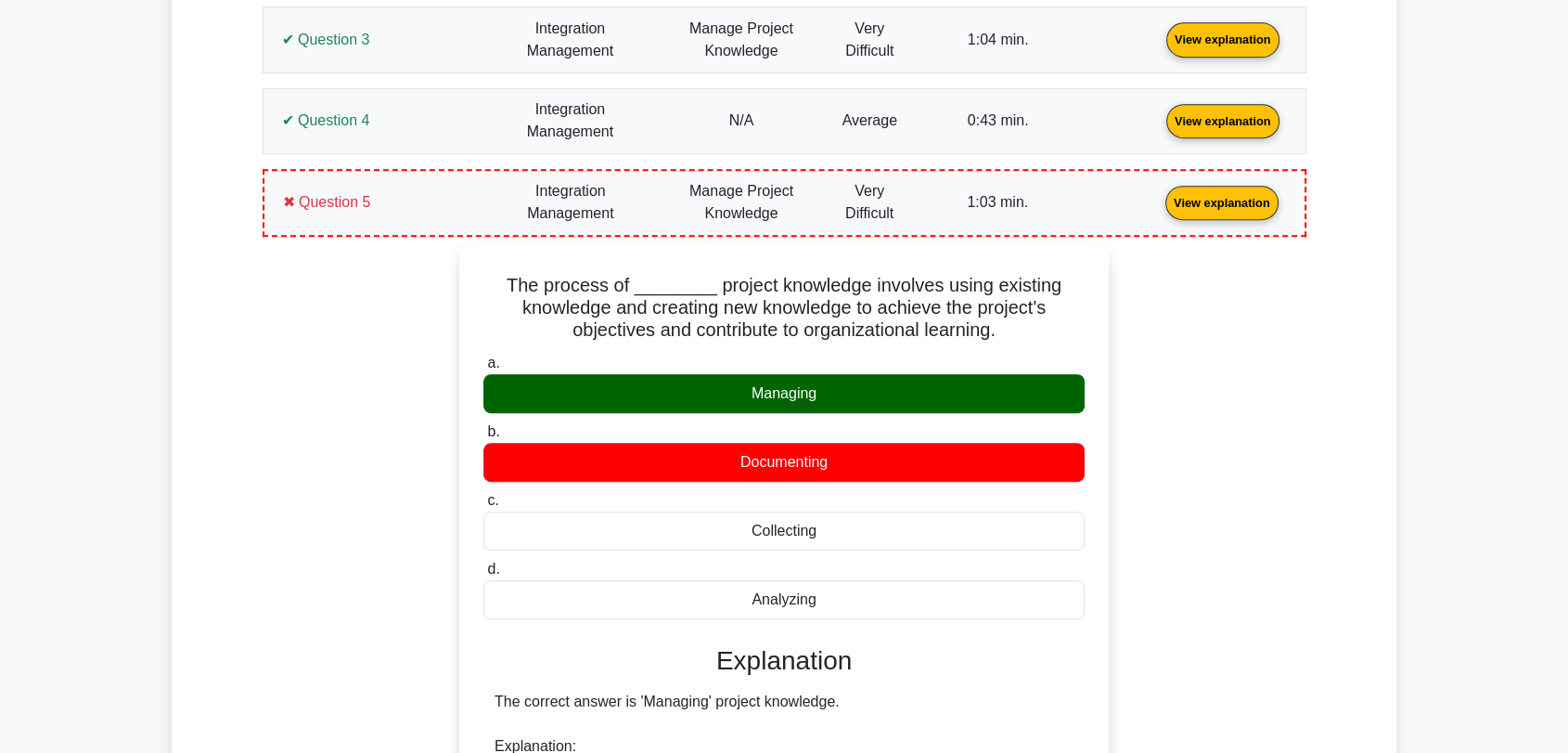
click at [1320, 518] on div "Your Pmp Test Result Details Integration Management Score: 3 / 5 Question 1 Vie…" at bounding box center [784, 586] width 1155 height 1845
